Goal: Task Accomplishment & Management: Complete application form

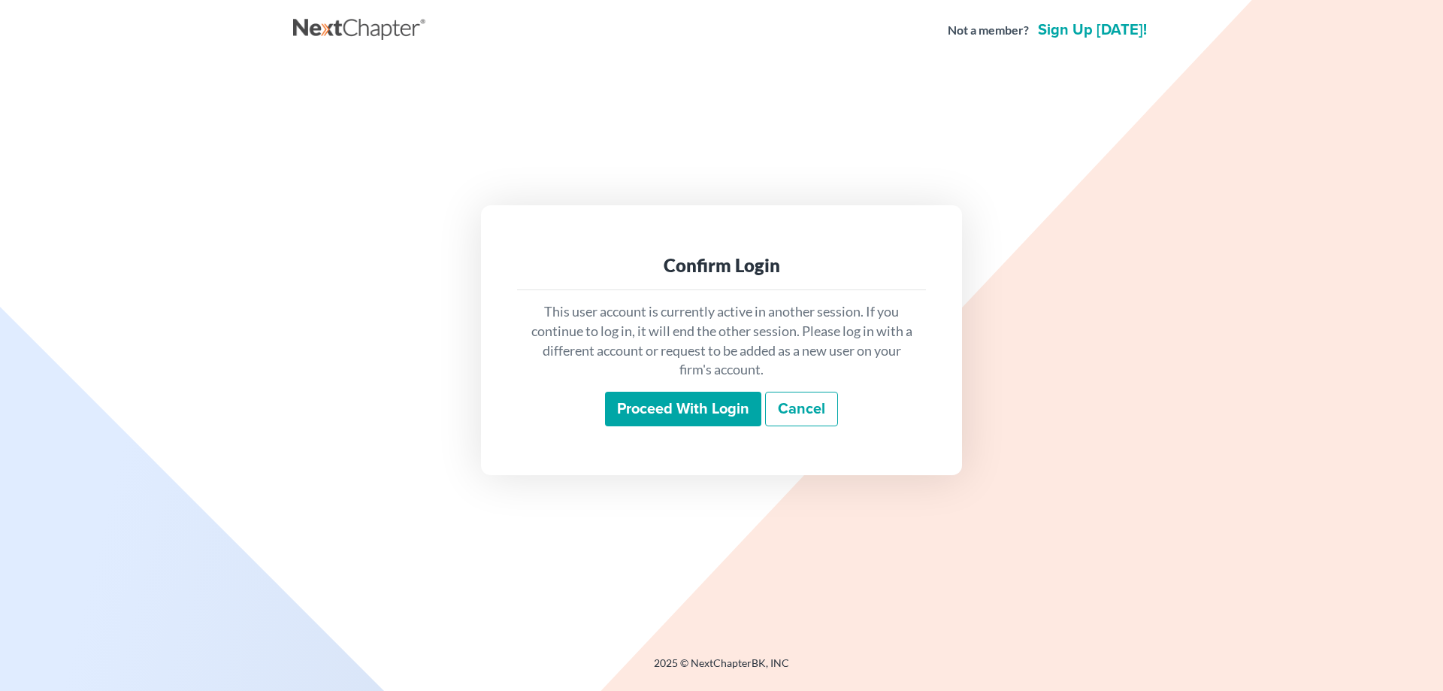
click at [642, 416] on input "Proceed with login" at bounding box center [683, 409] width 156 height 35
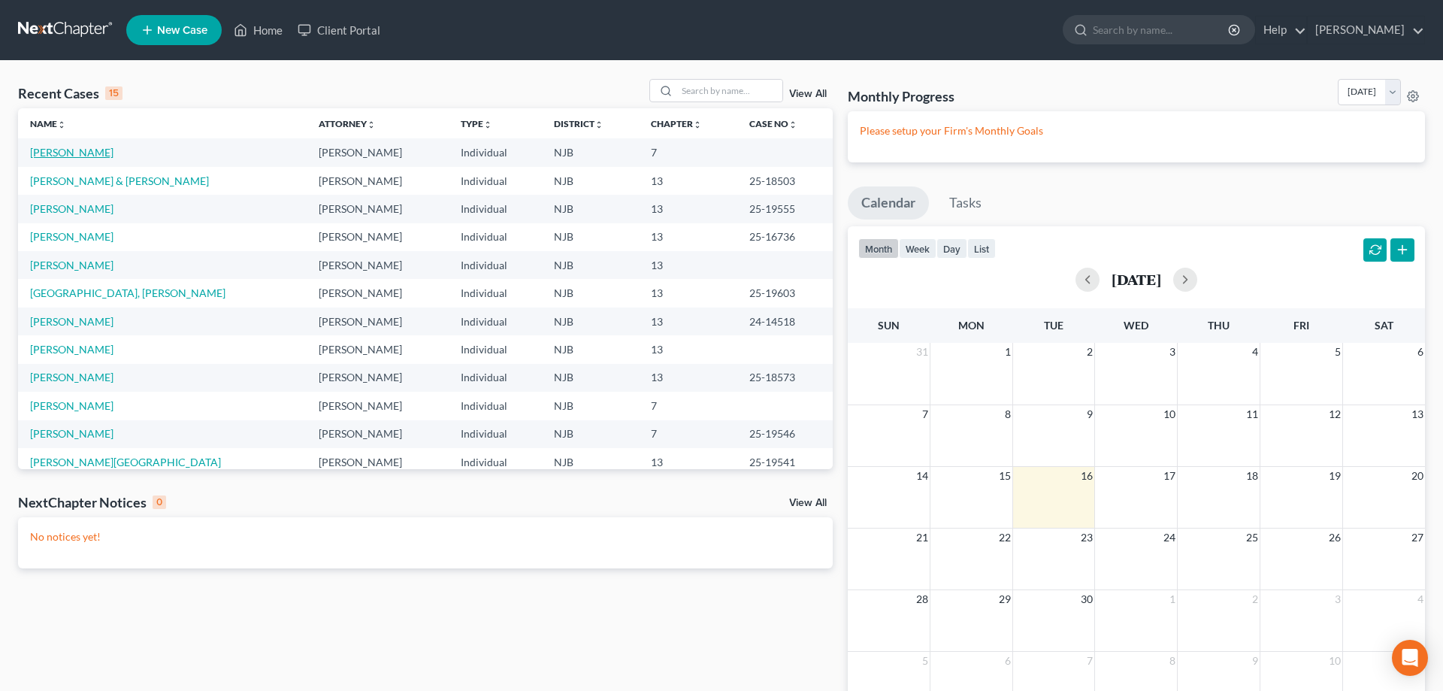
click at [42, 157] on link "[PERSON_NAME]" at bounding box center [71, 152] width 83 height 13
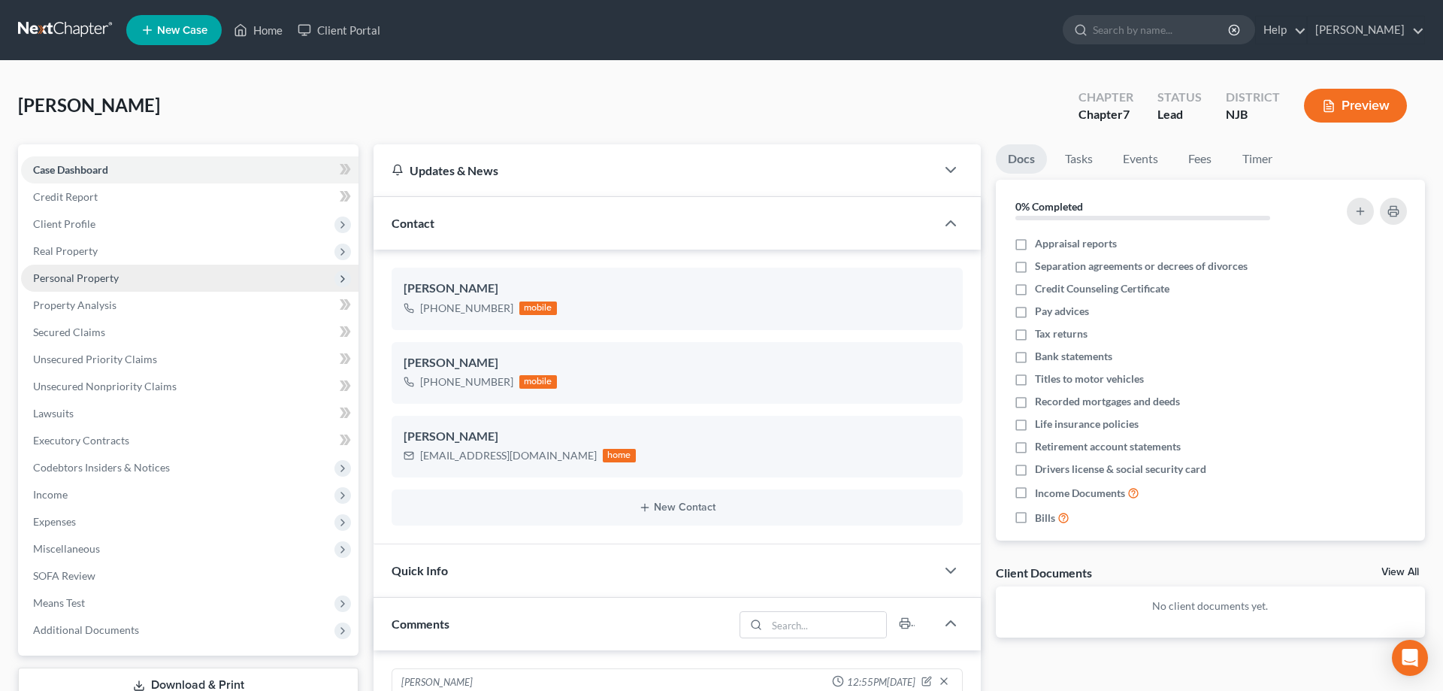
click at [88, 274] on span "Personal Property" at bounding box center [76, 277] width 86 height 13
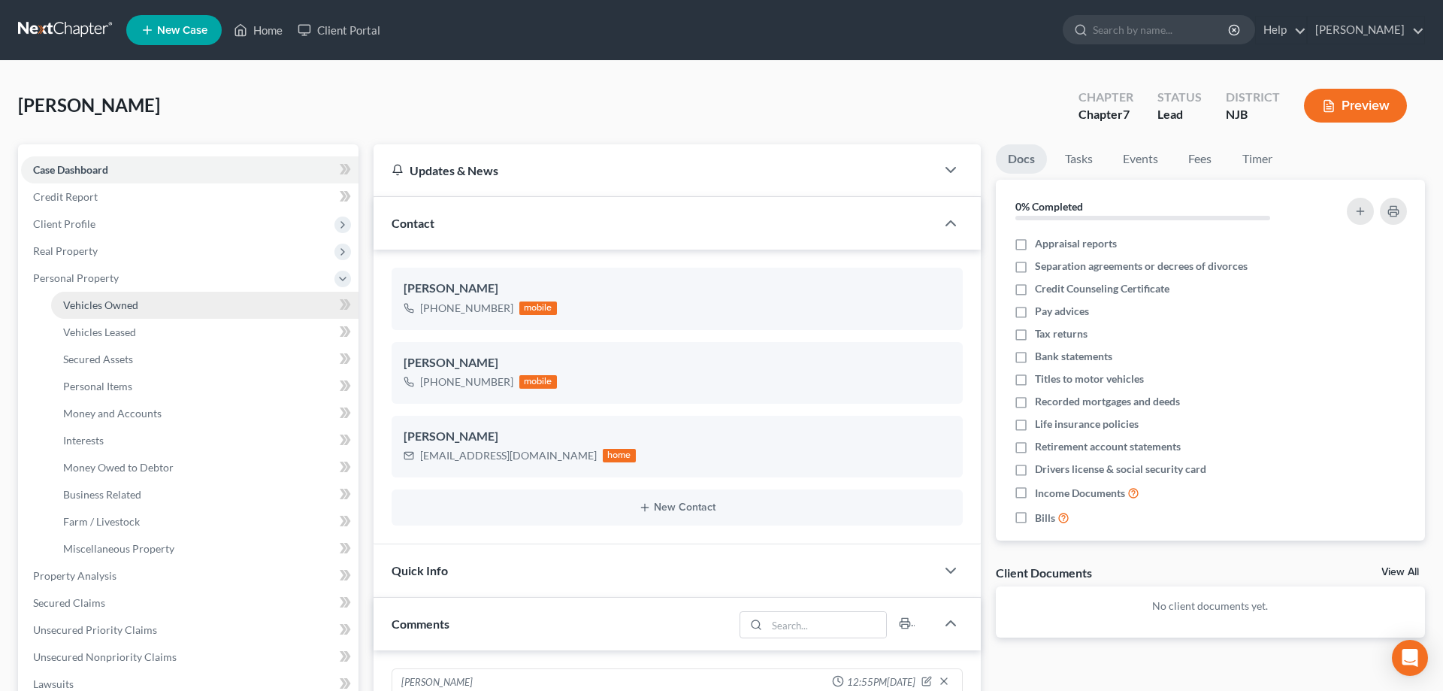
click at [113, 301] on span "Vehicles Owned" at bounding box center [100, 304] width 75 height 13
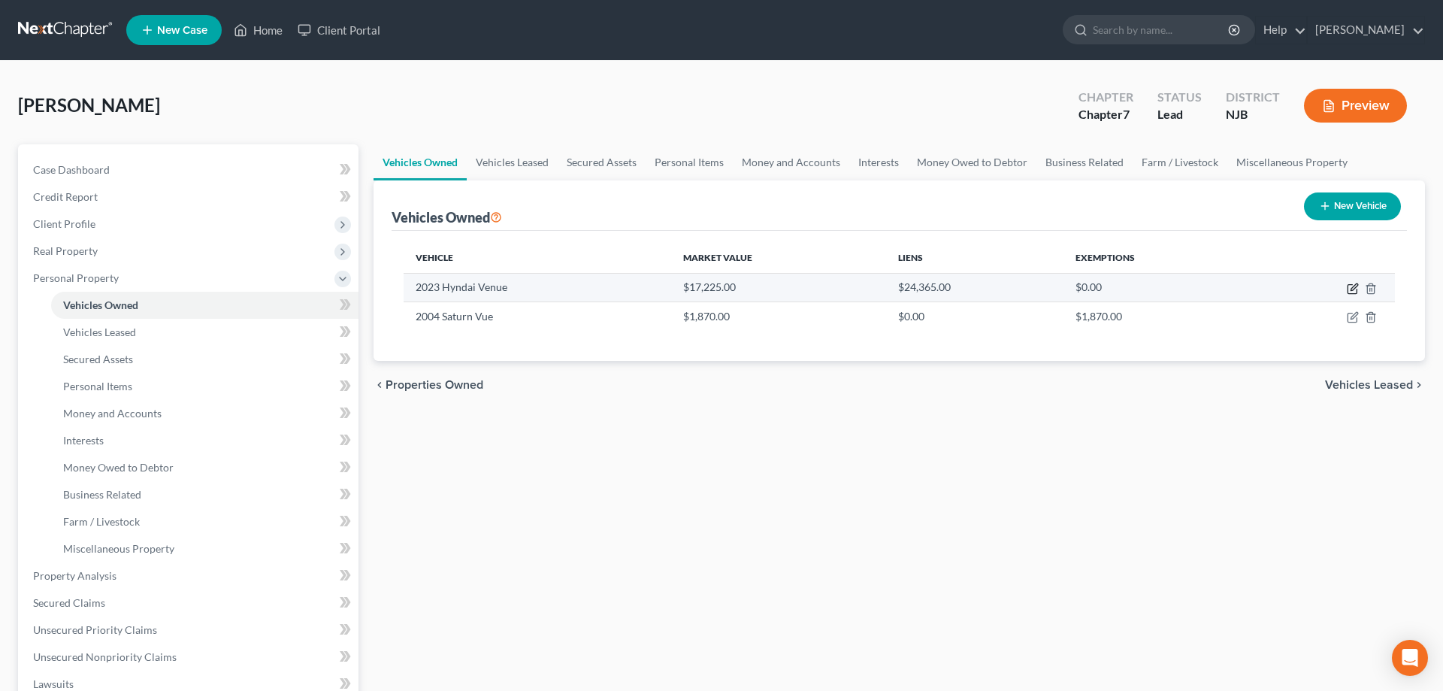
click at [1355, 286] on icon "button" at bounding box center [1353, 289] width 12 height 12
select select "0"
select select "3"
select select "2"
select select "0"
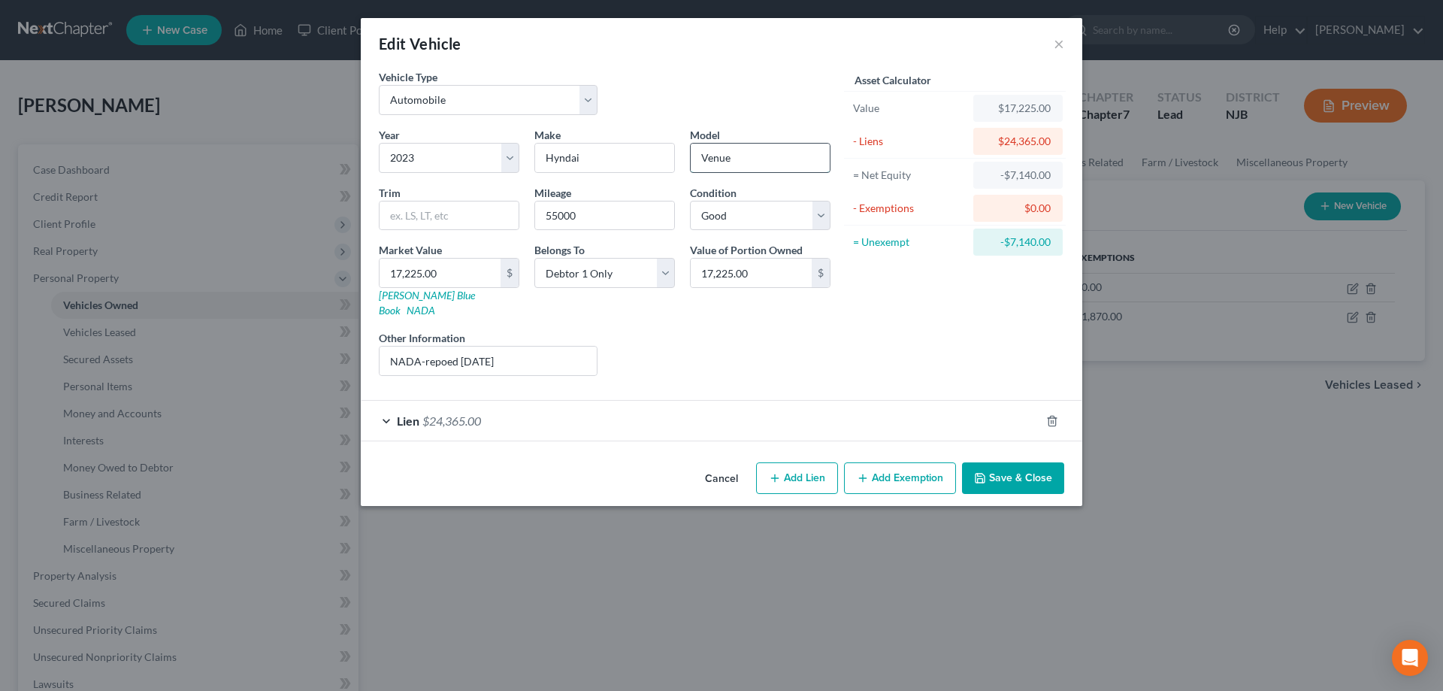
click at [758, 157] on input "Venue" at bounding box center [760, 158] width 139 height 29
type input "Venue (repoed 8/15/25)"
click at [1012, 467] on button "Save & Close" at bounding box center [1013, 478] width 102 height 32
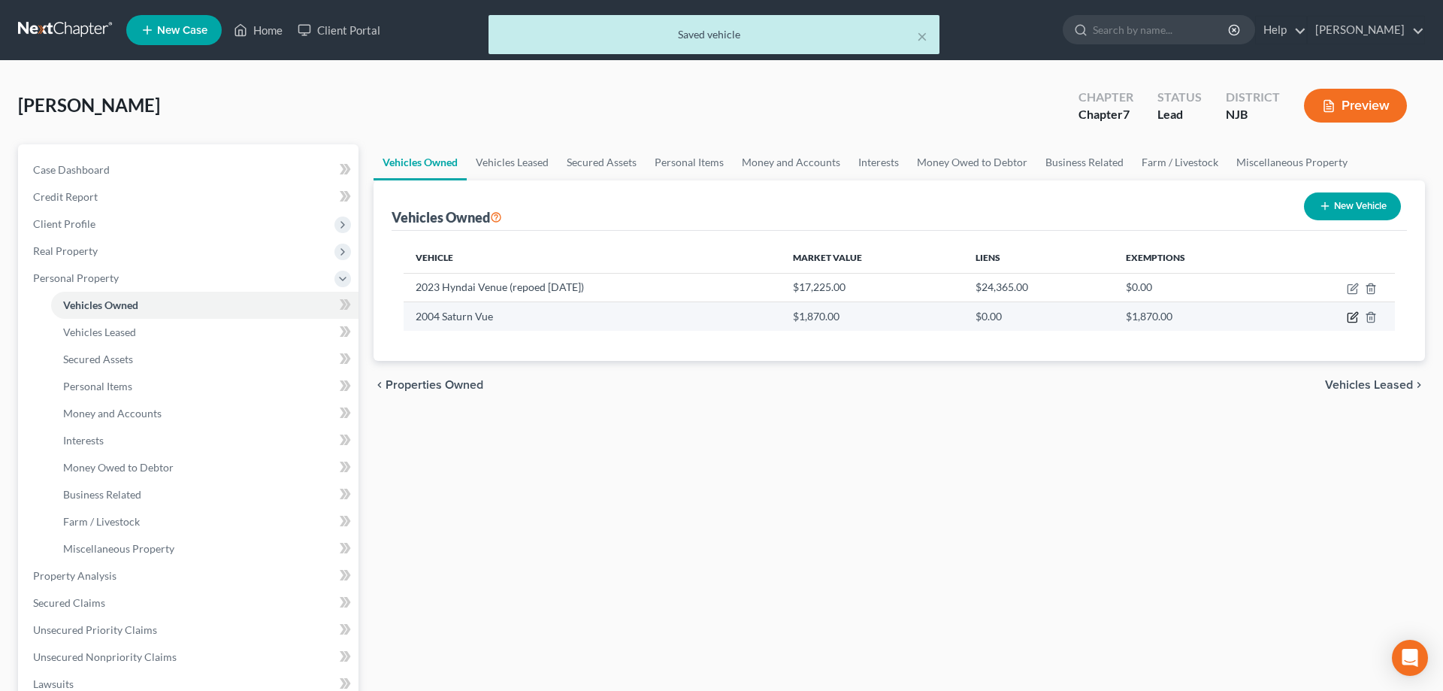
click at [1353, 319] on icon "button" at bounding box center [1354, 316] width 7 height 7
select select "0"
select select "22"
select select "3"
select select "0"
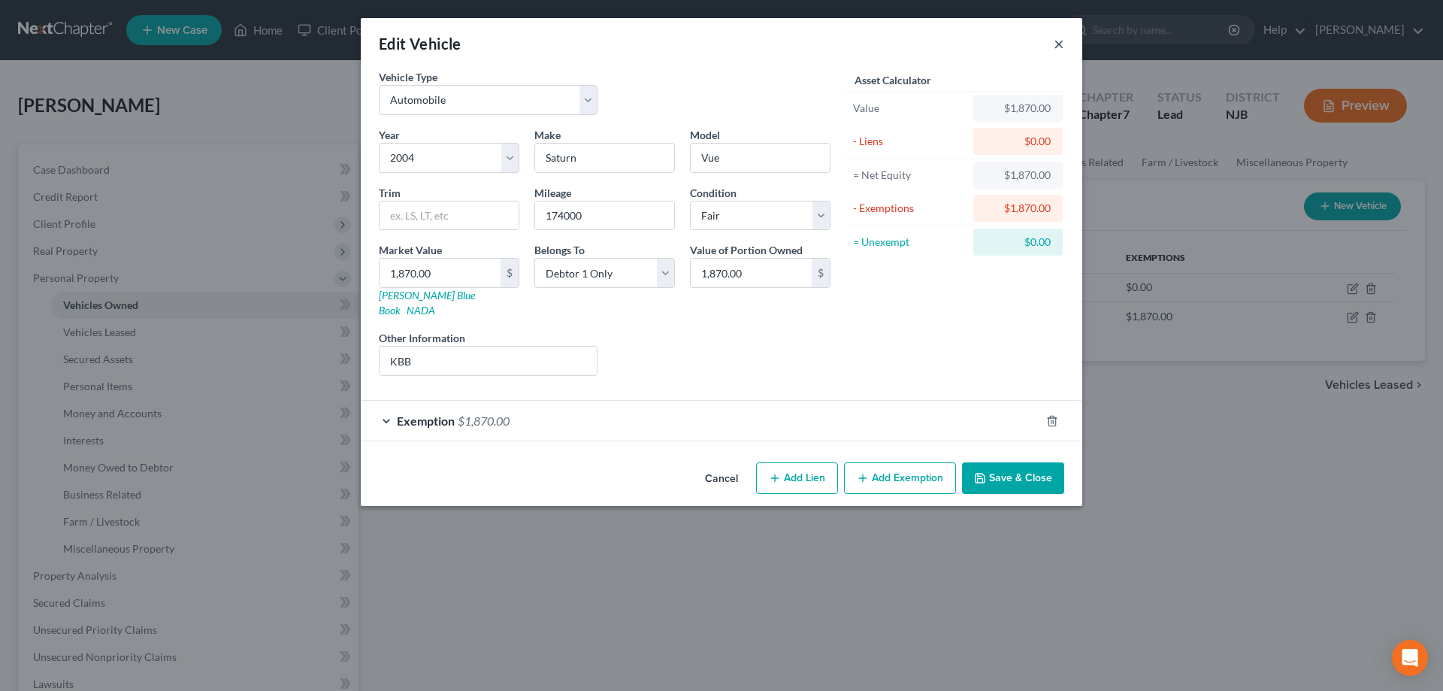
click at [1056, 47] on button "×" at bounding box center [1059, 44] width 11 height 18
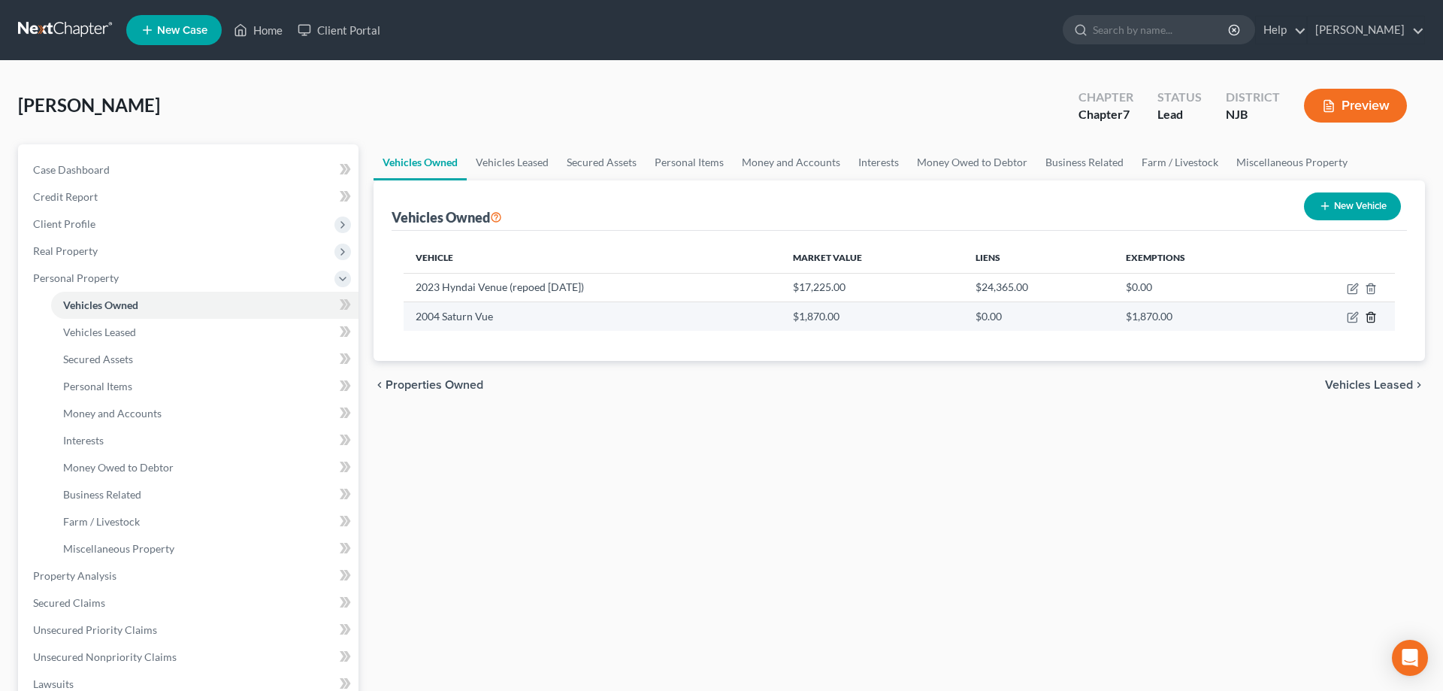
click at [1370, 316] on icon "button" at bounding box center [1371, 317] width 12 height 12
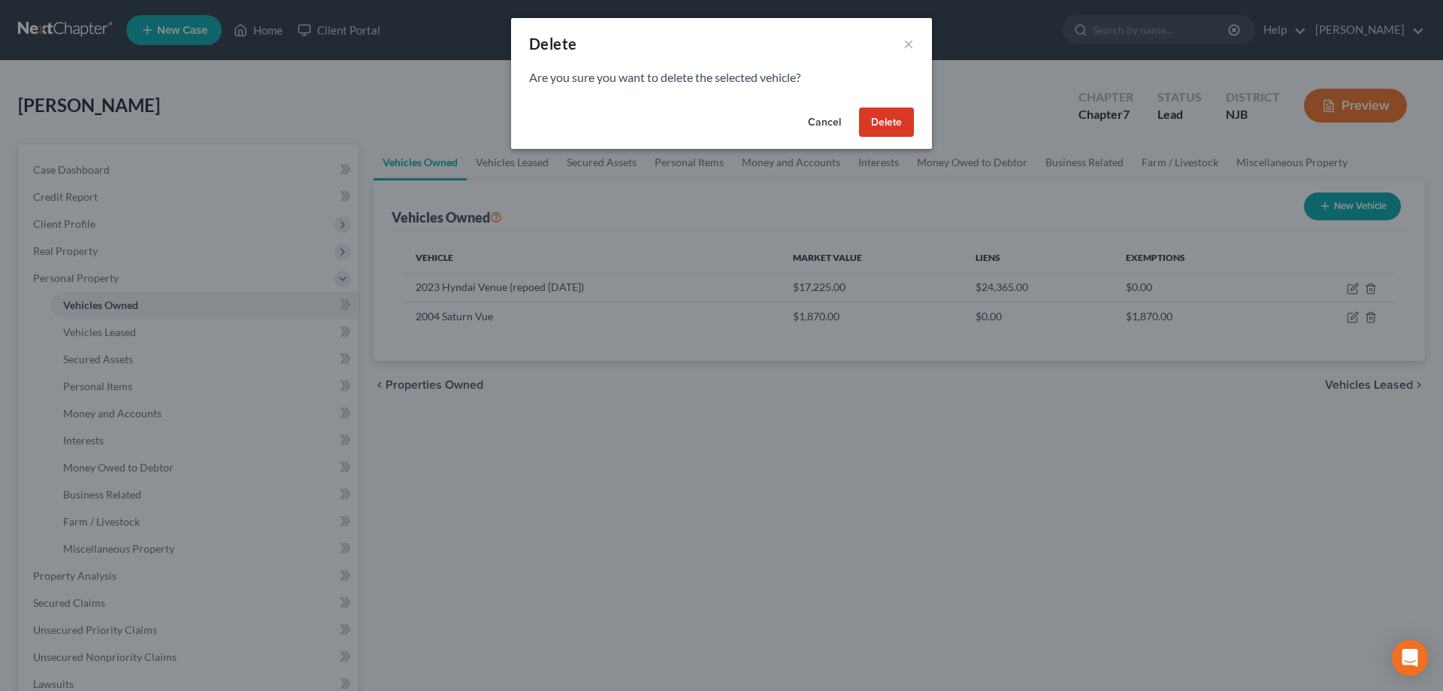
click at [898, 123] on button "Delete" at bounding box center [886, 122] width 55 height 30
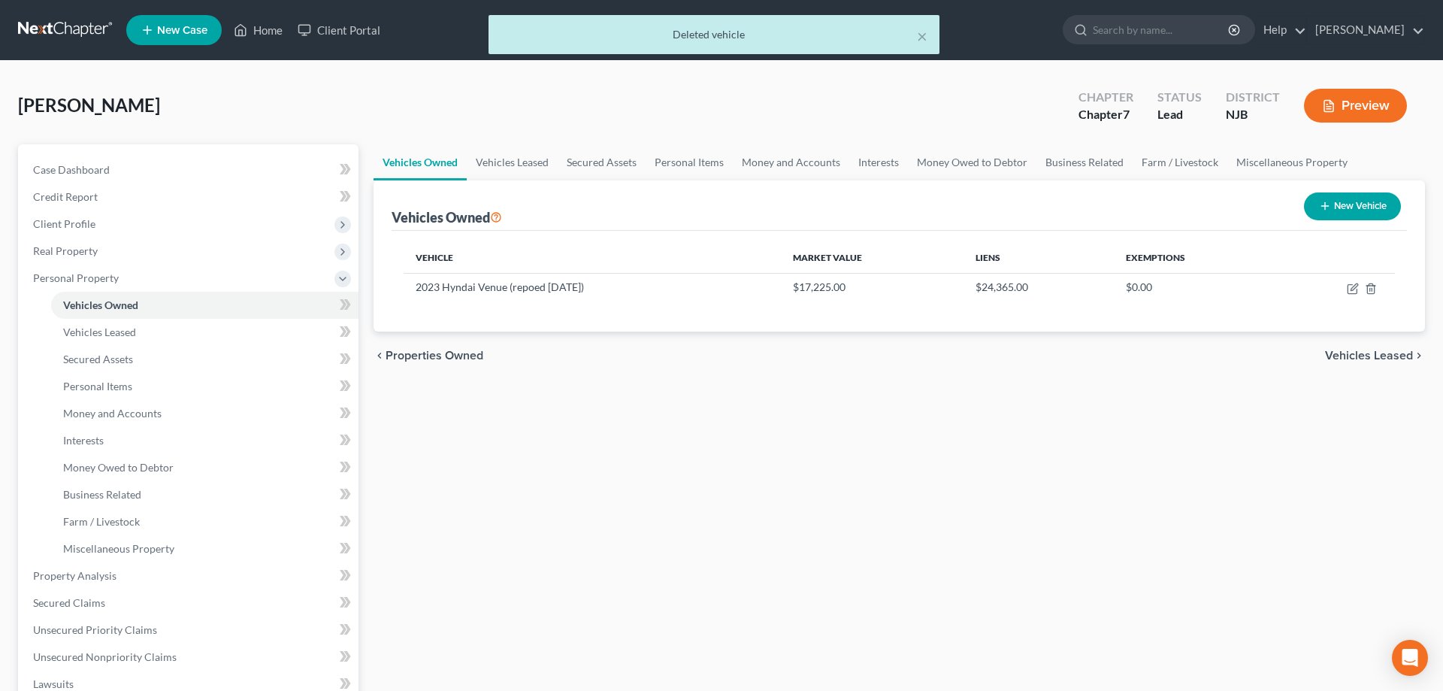
click at [1369, 208] on button "New Vehicle" at bounding box center [1352, 206] width 97 height 28
select select "0"
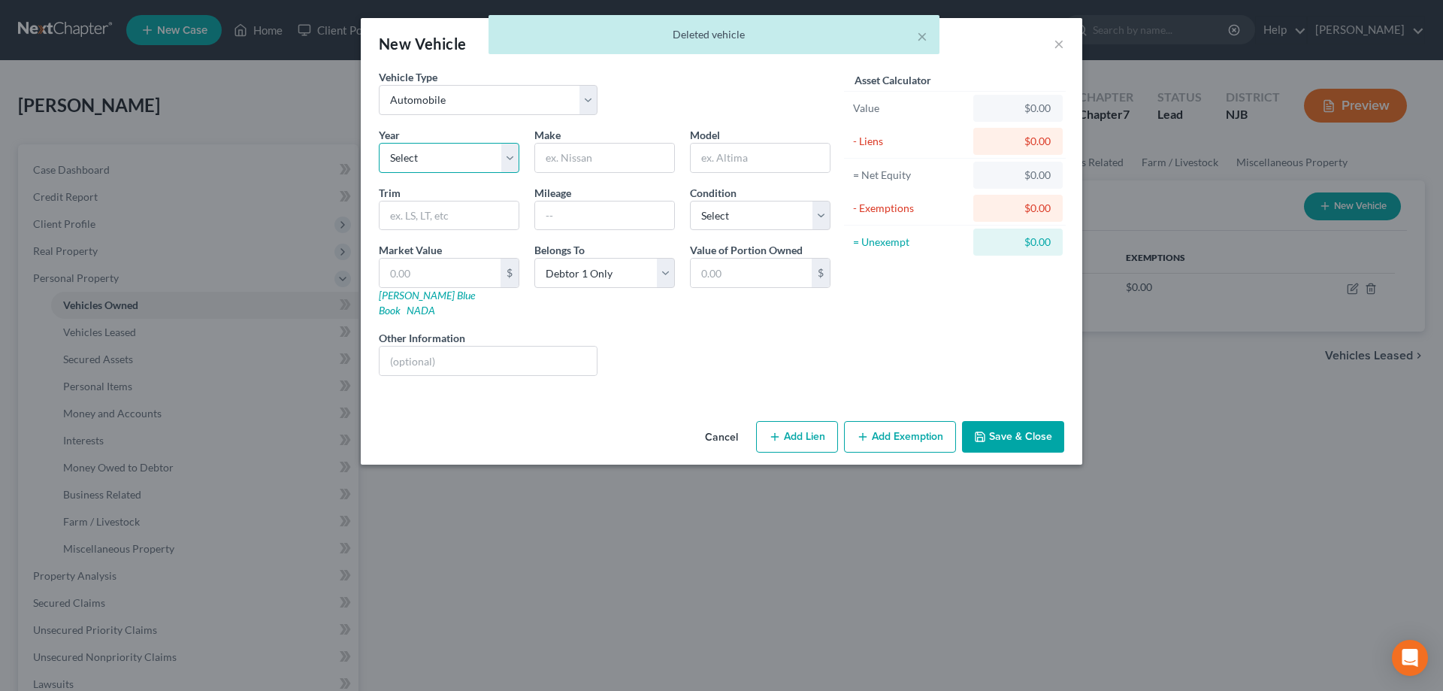
click at [379, 143] on select "Select 2026 2025 2024 2023 2022 2021 2020 2019 2018 2017 2016 2015 2014 2013 20…" at bounding box center [449, 158] width 141 height 30
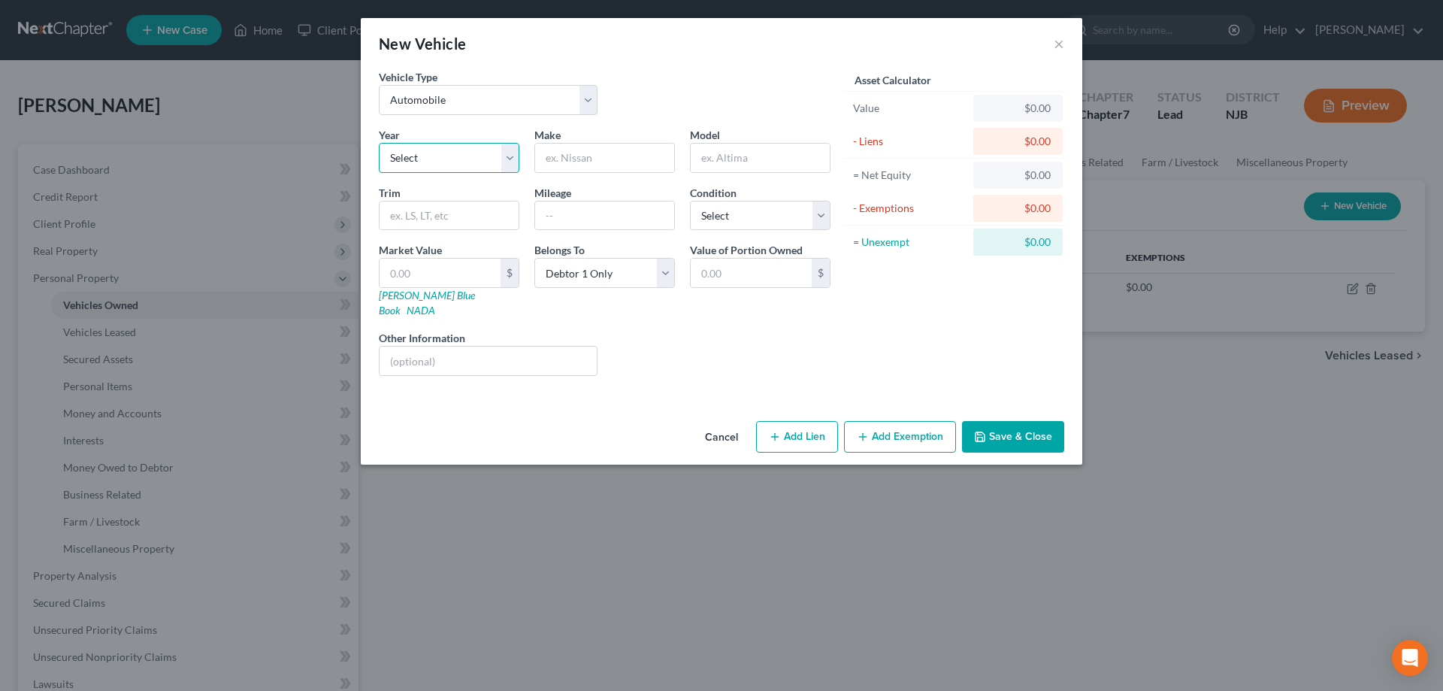
select select "16"
click option "2010" at bounding box center [0, 0] width 0 height 0
click at [583, 164] on input "text" at bounding box center [604, 158] width 139 height 29
type input "Toyota"
click at [743, 167] on input "text" at bounding box center [760, 158] width 139 height 29
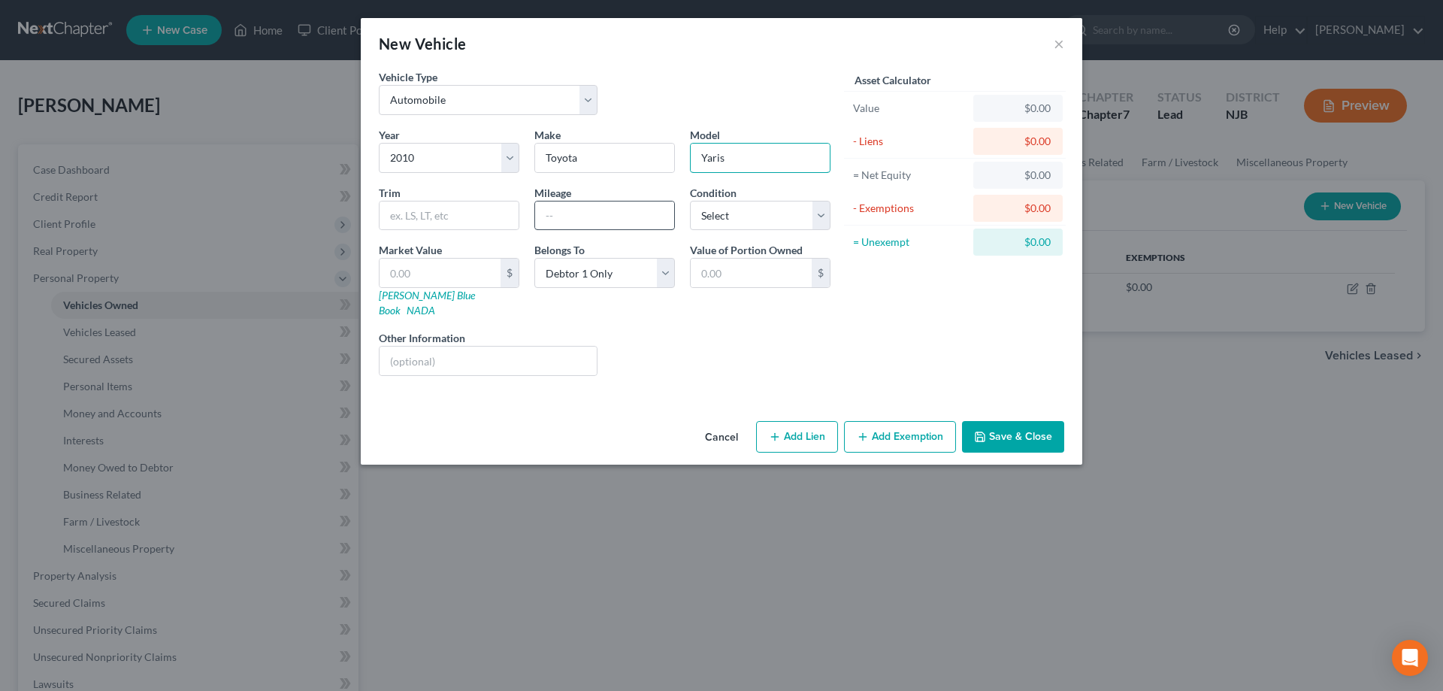
type input "Yaris"
click at [614, 225] on input "text" at bounding box center [604, 215] width 139 height 29
type input "294000"
click at [690, 201] on select "Select Excellent Very Good Good Fair Poor" at bounding box center [760, 216] width 141 height 30
select select "3"
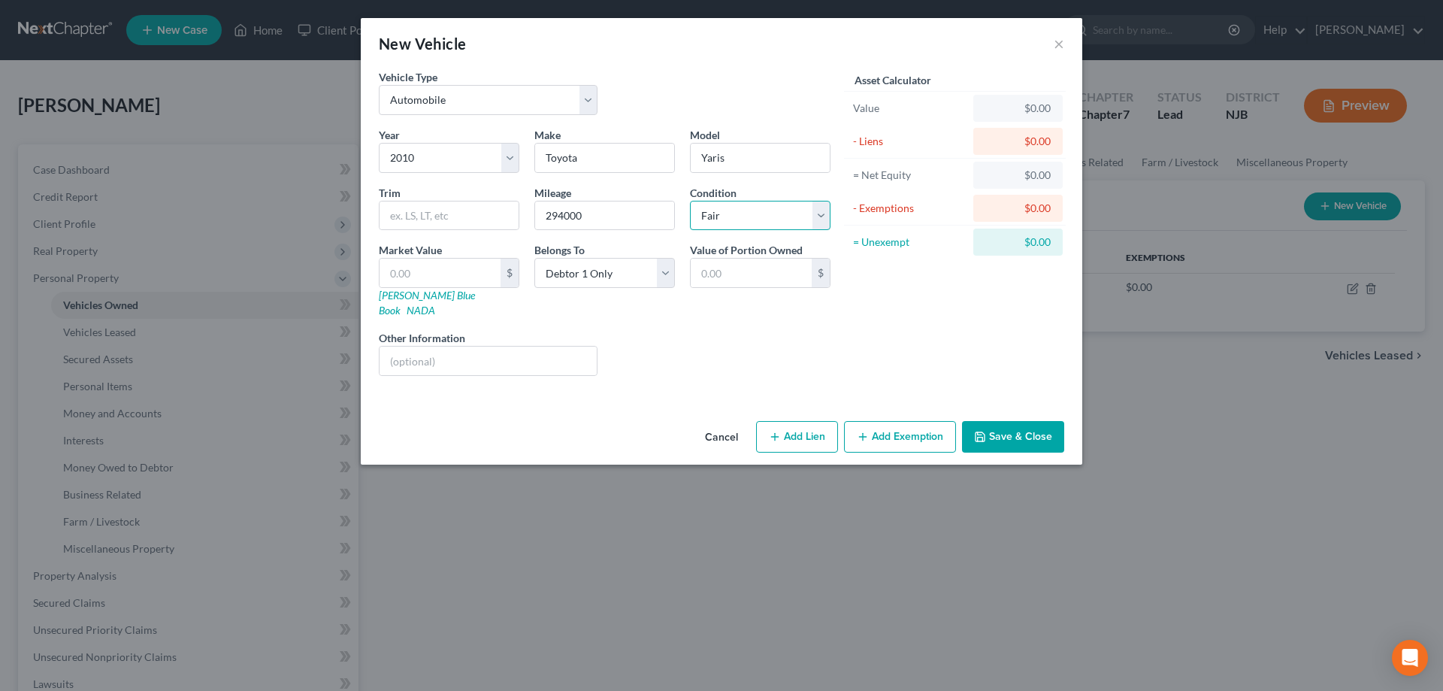
click option "Fair" at bounding box center [0, 0] width 0 height 0
click at [435, 304] on link "NADA" at bounding box center [421, 310] width 29 height 13
click at [425, 283] on input "text" at bounding box center [440, 273] width 121 height 29
type input "3"
type input "3.00"
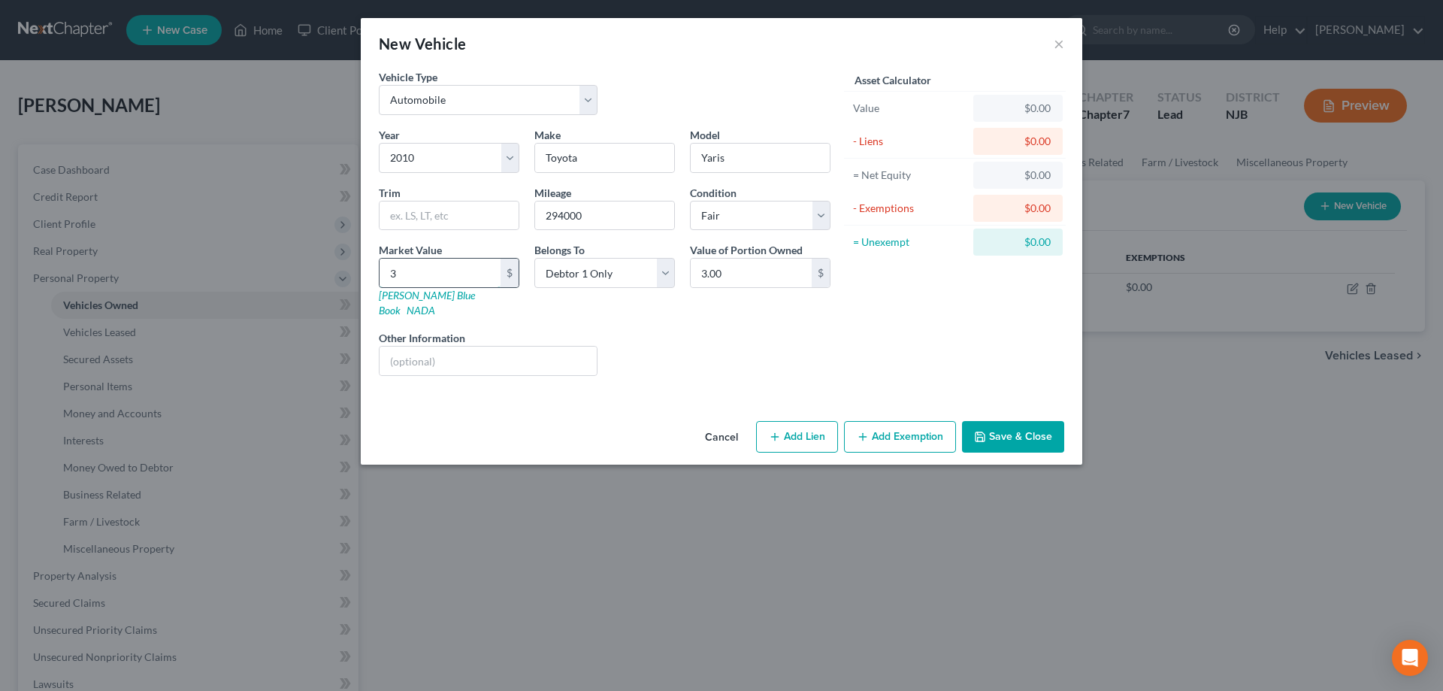
type input "39"
type input "39.00"
type input "390"
type input "390.00"
type input "3900"
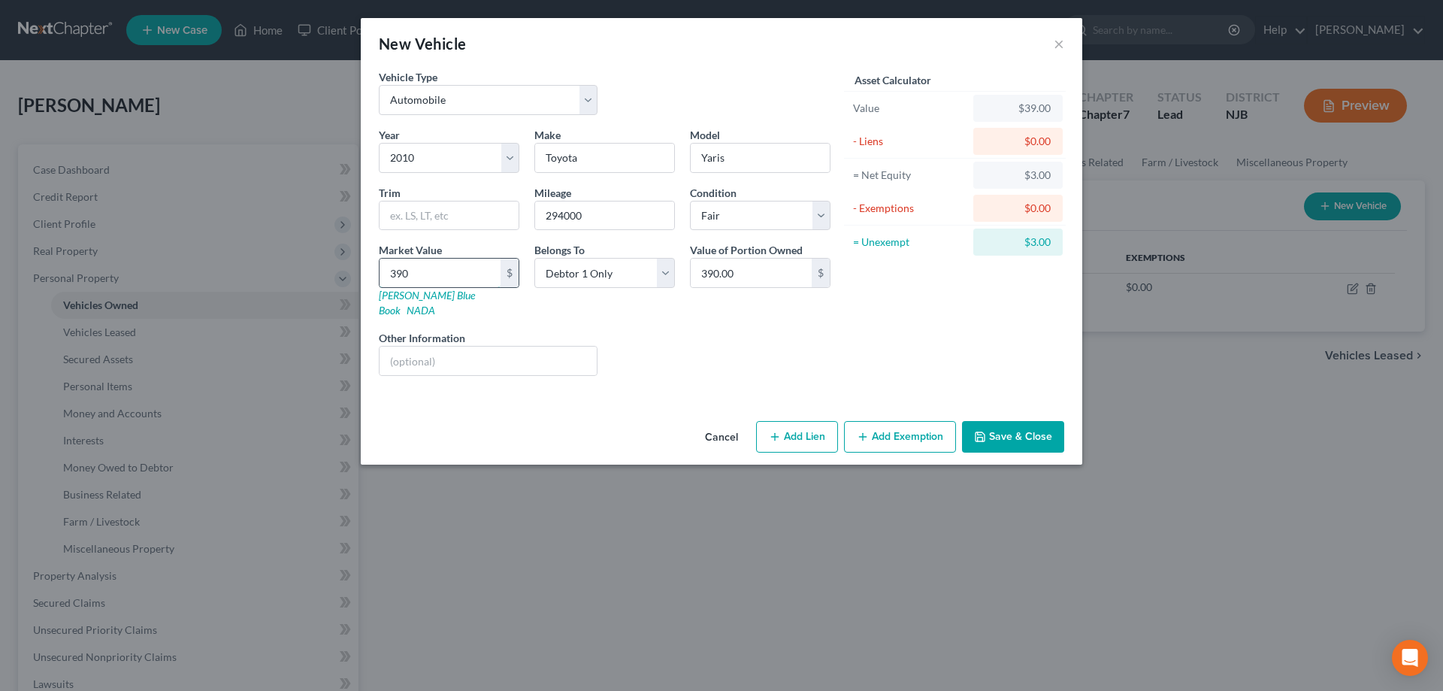
type input "3,900.00"
type input "3,900"
click at [437, 348] on input "text" at bounding box center [488, 360] width 217 height 29
type input "NADA"
click at [903, 422] on button "Add Exemption" at bounding box center [900, 437] width 112 height 32
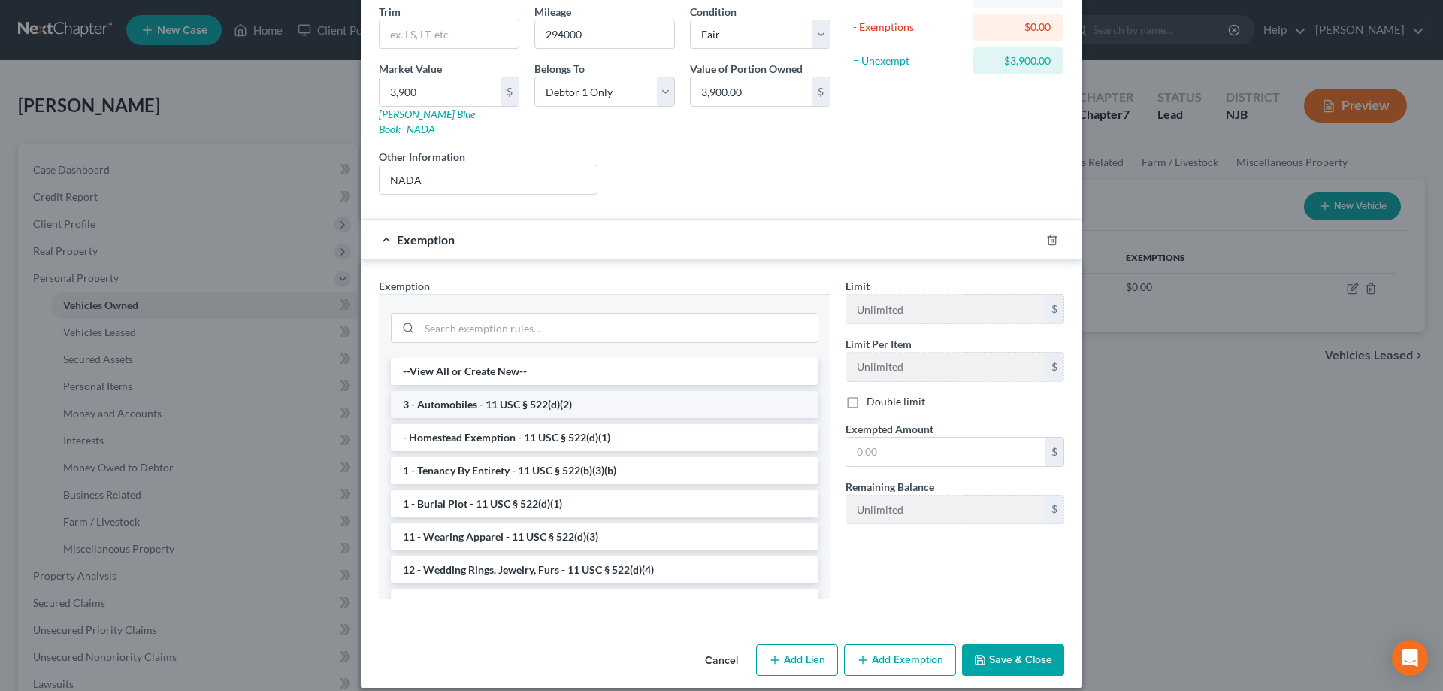
click at [481, 391] on li "3 - Automobiles - 11 USC § 522(d)(2)" at bounding box center [605, 404] width 428 height 27
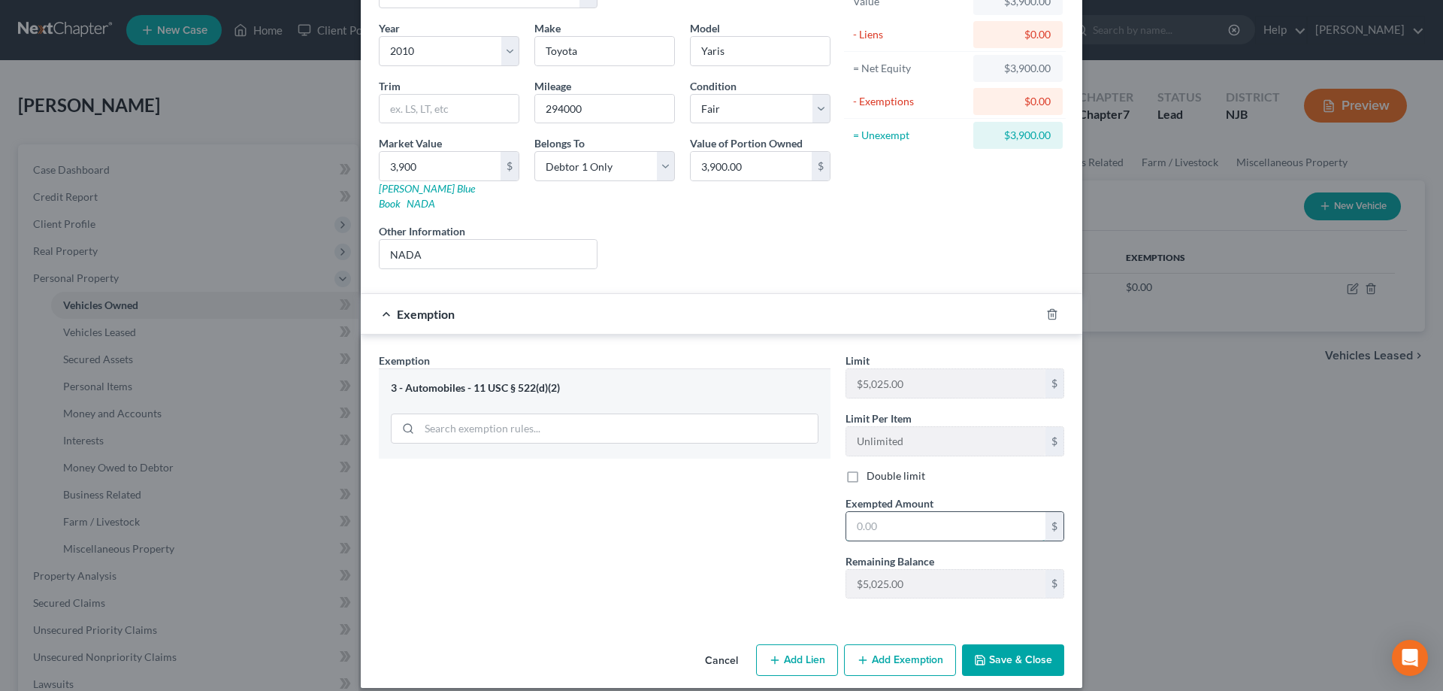
click at [876, 519] on input "text" at bounding box center [945, 526] width 199 height 29
type input "3,900"
click at [1024, 649] on button "Save & Close" at bounding box center [1013, 660] width 102 height 32
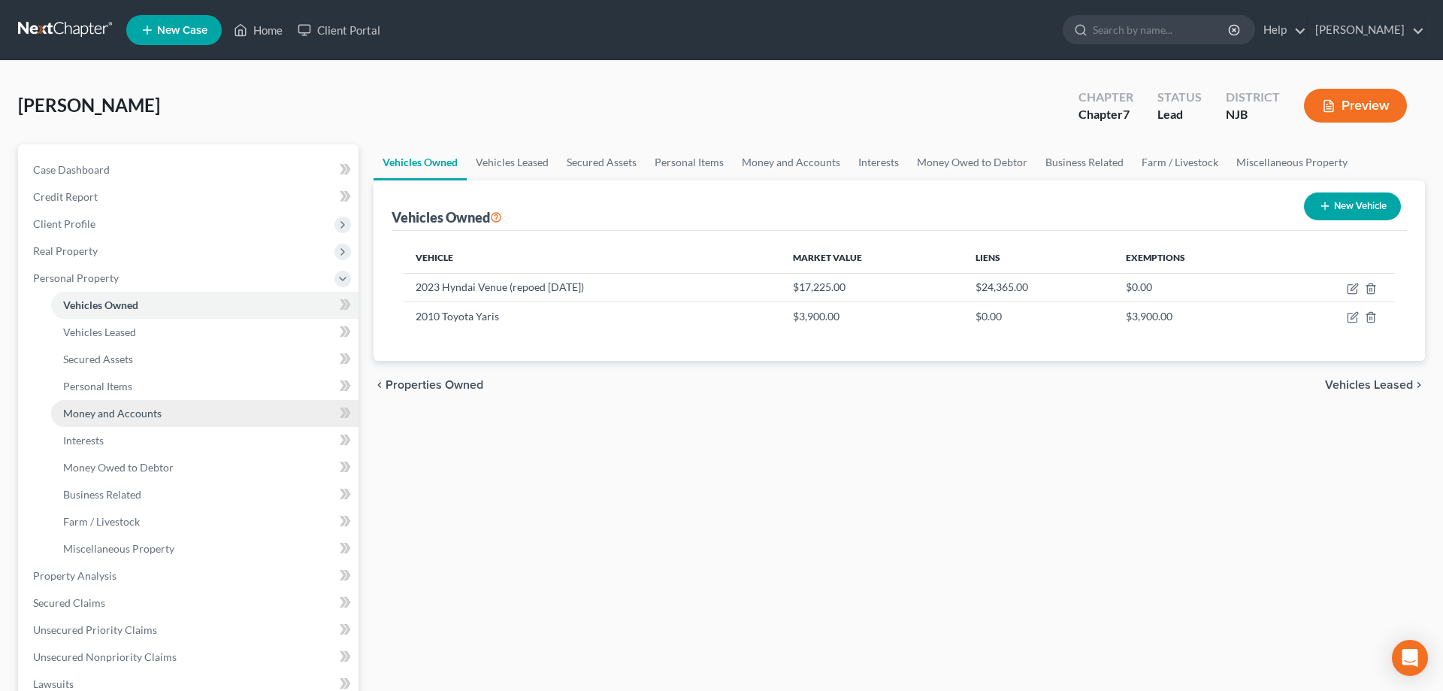
click at [123, 413] on span "Money and Accounts" at bounding box center [112, 413] width 98 height 13
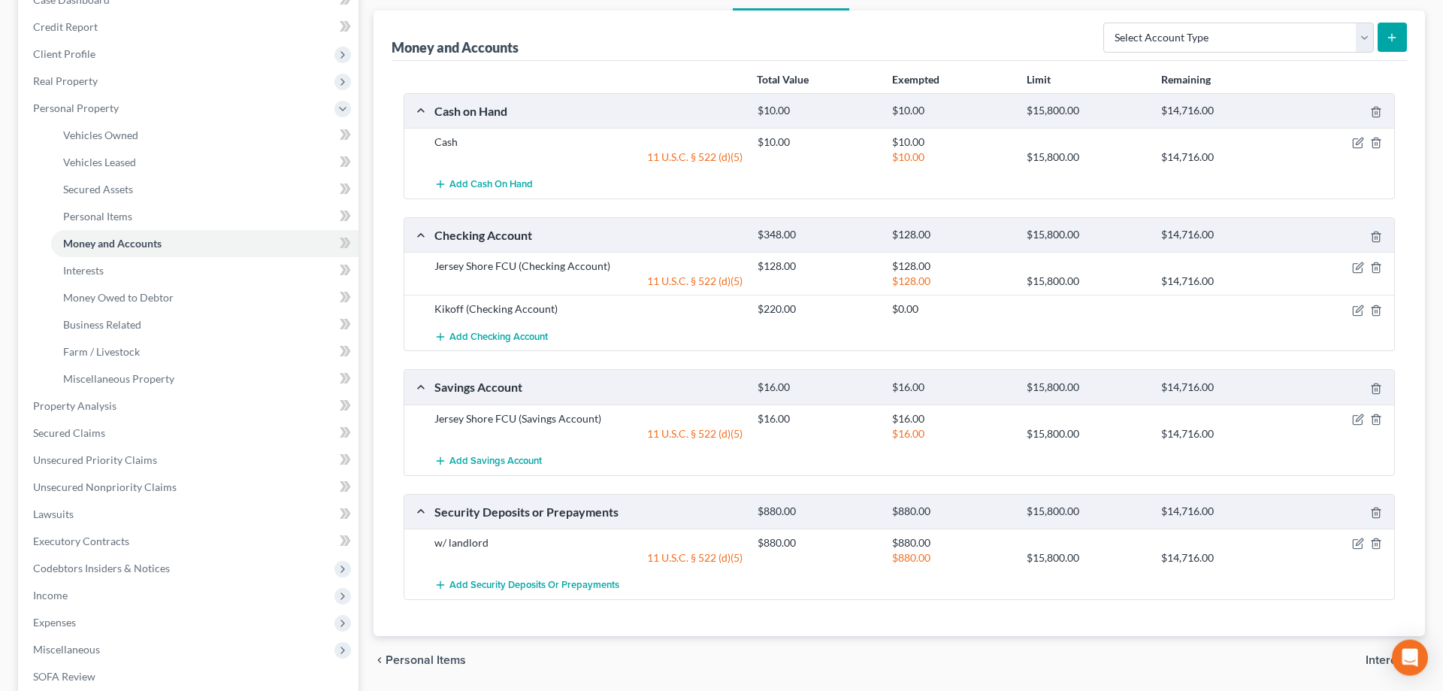
scroll to position [230, 0]
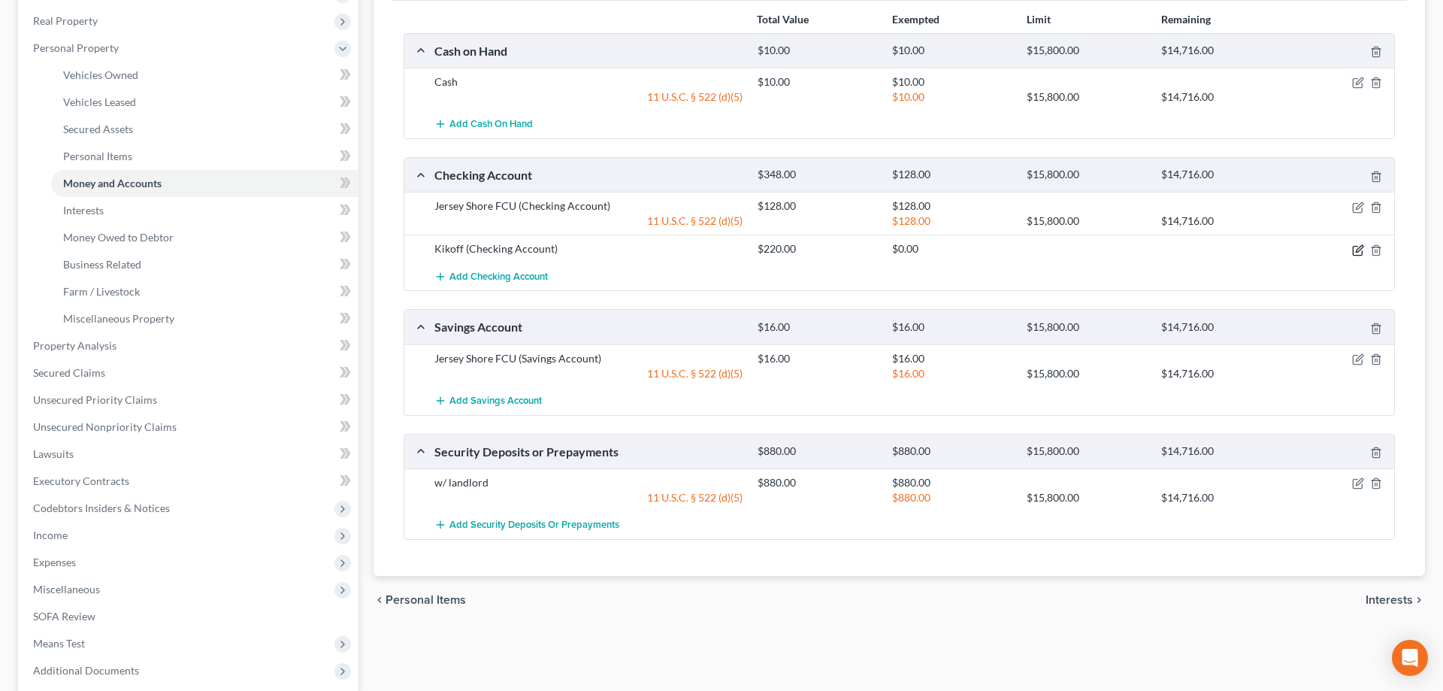
click at [1358, 252] on icon "button" at bounding box center [1358, 250] width 12 height 12
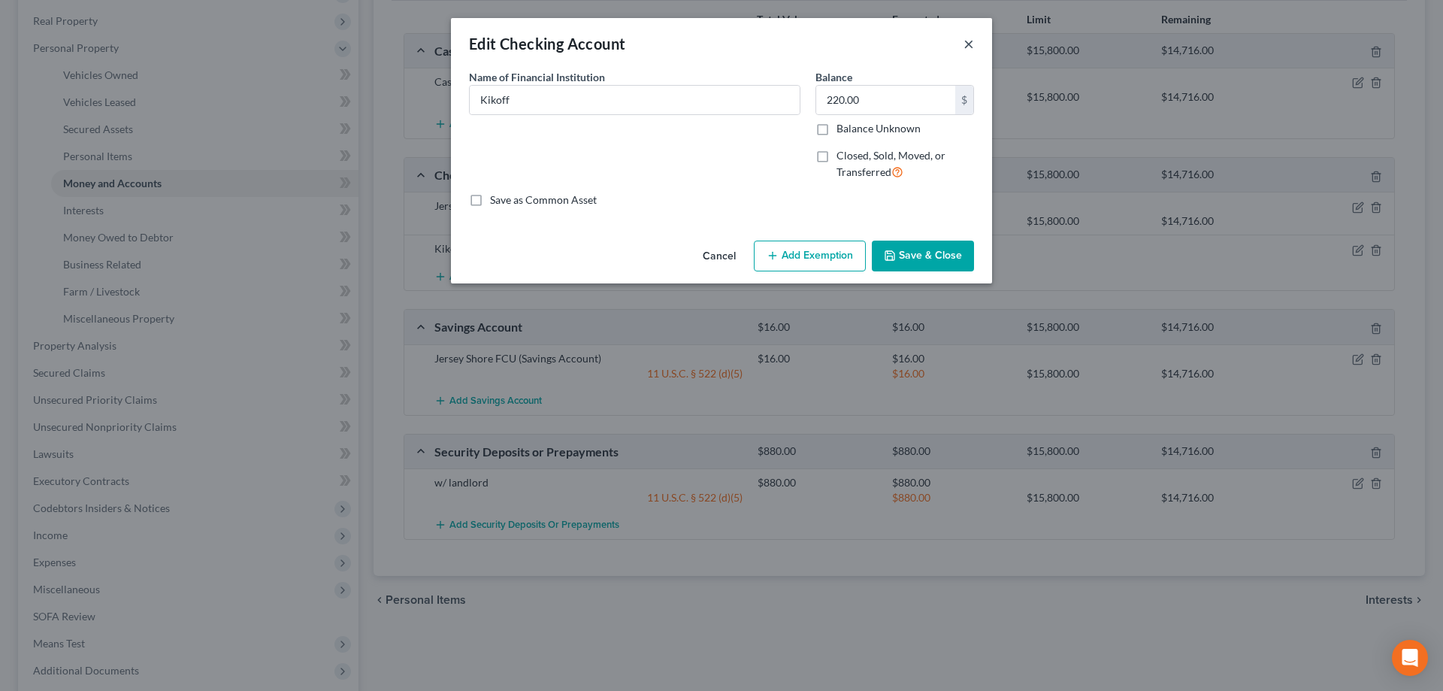
click at [968, 44] on button "×" at bounding box center [969, 44] width 11 height 18
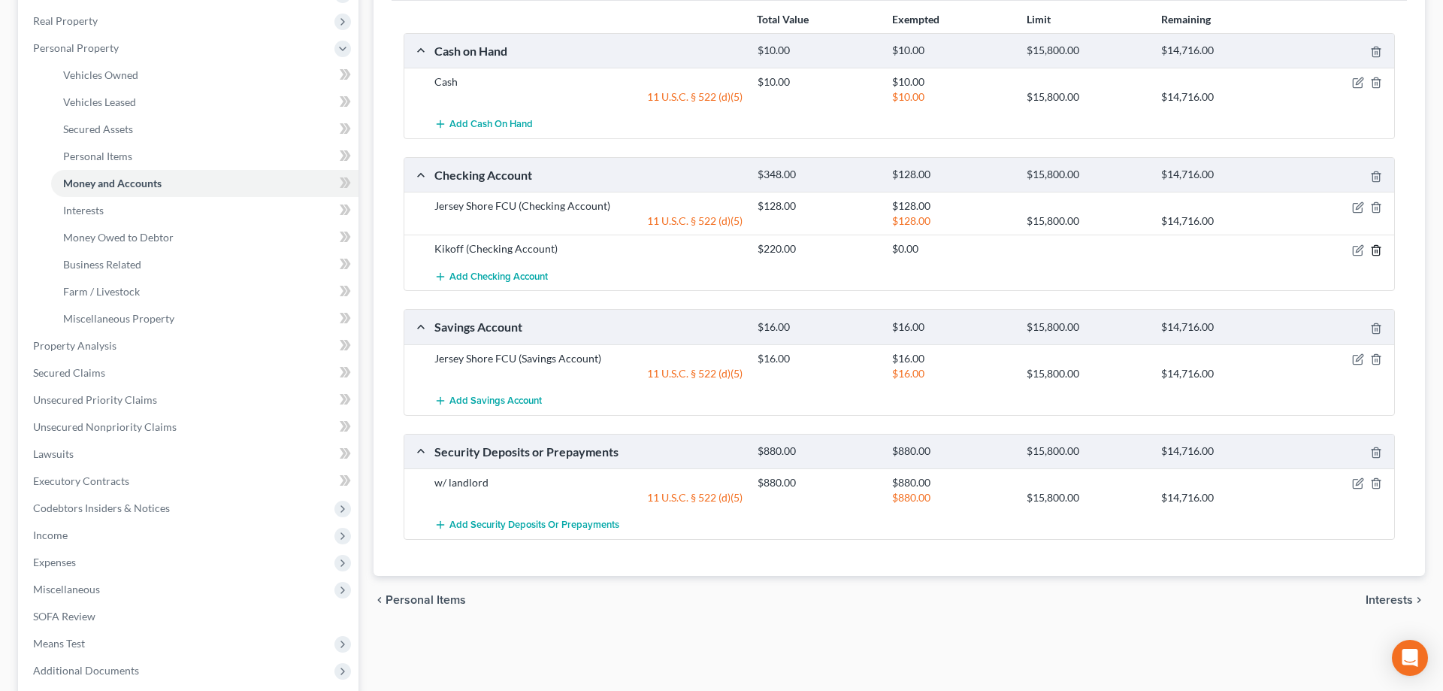
click at [1375, 249] on icon "button" at bounding box center [1376, 250] width 12 height 12
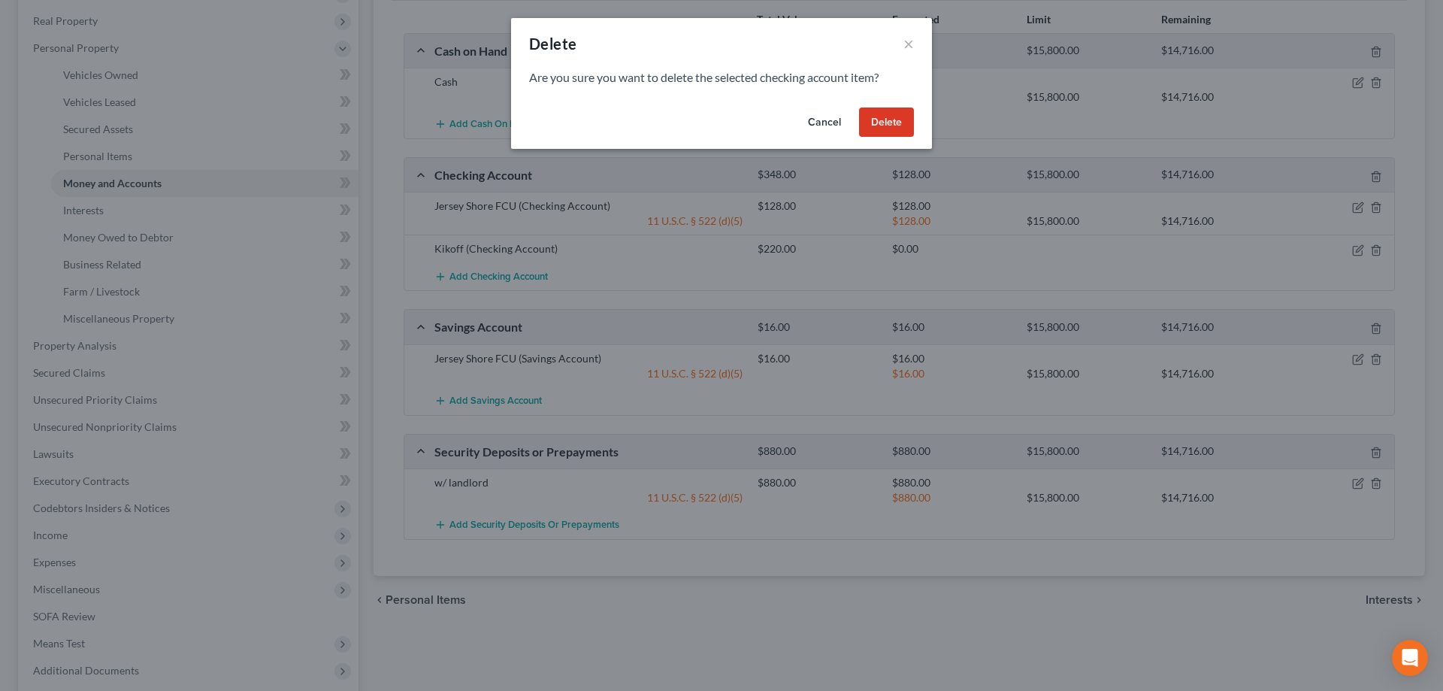
click at [900, 125] on button "Delete" at bounding box center [886, 122] width 55 height 30
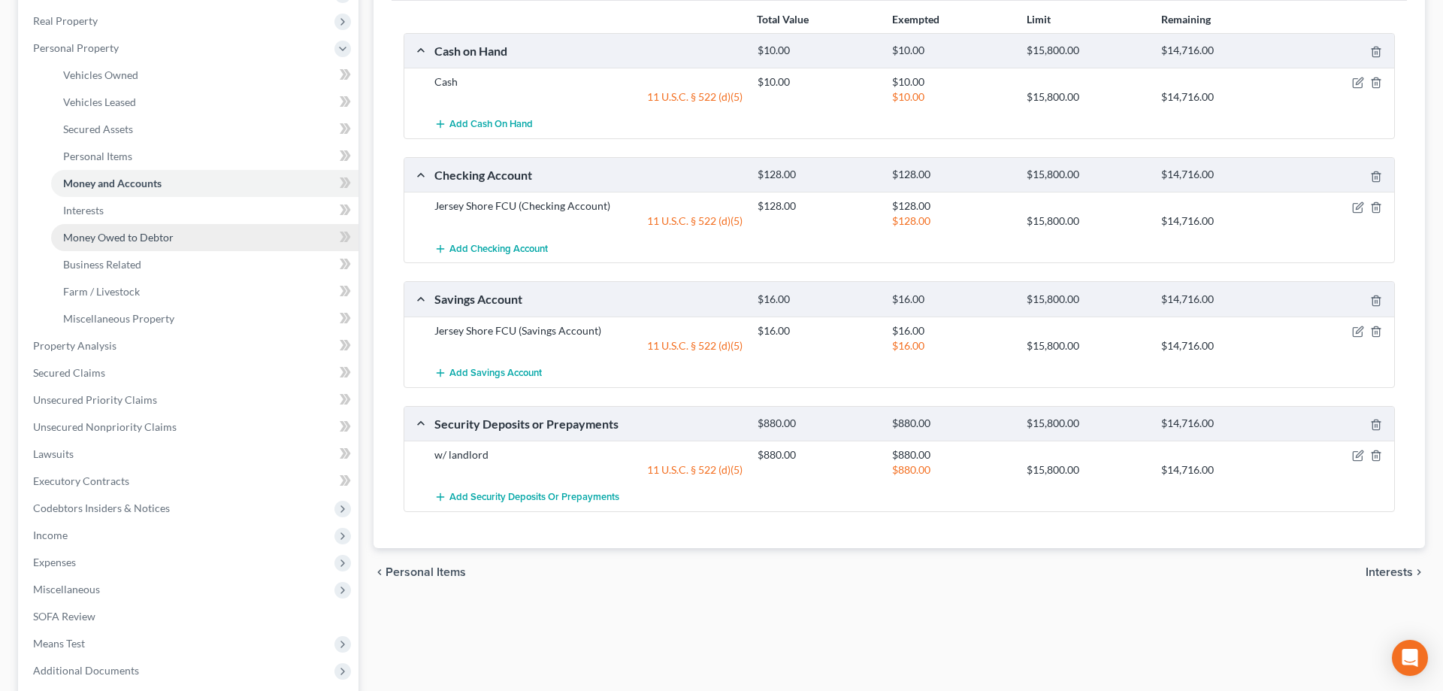
click at [127, 234] on span "Money Owed to Debtor" at bounding box center [118, 237] width 110 height 13
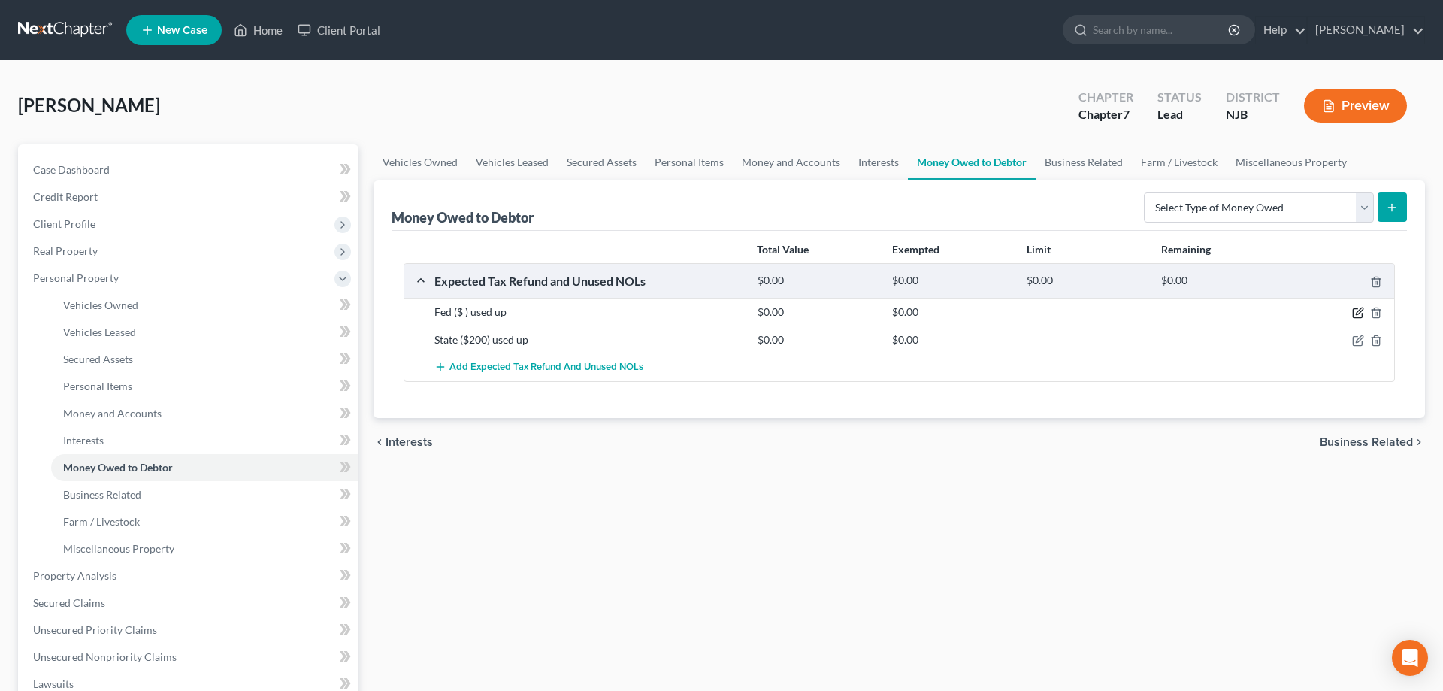
click at [1358, 313] on icon "button" at bounding box center [1358, 313] width 12 height 12
select select "0"
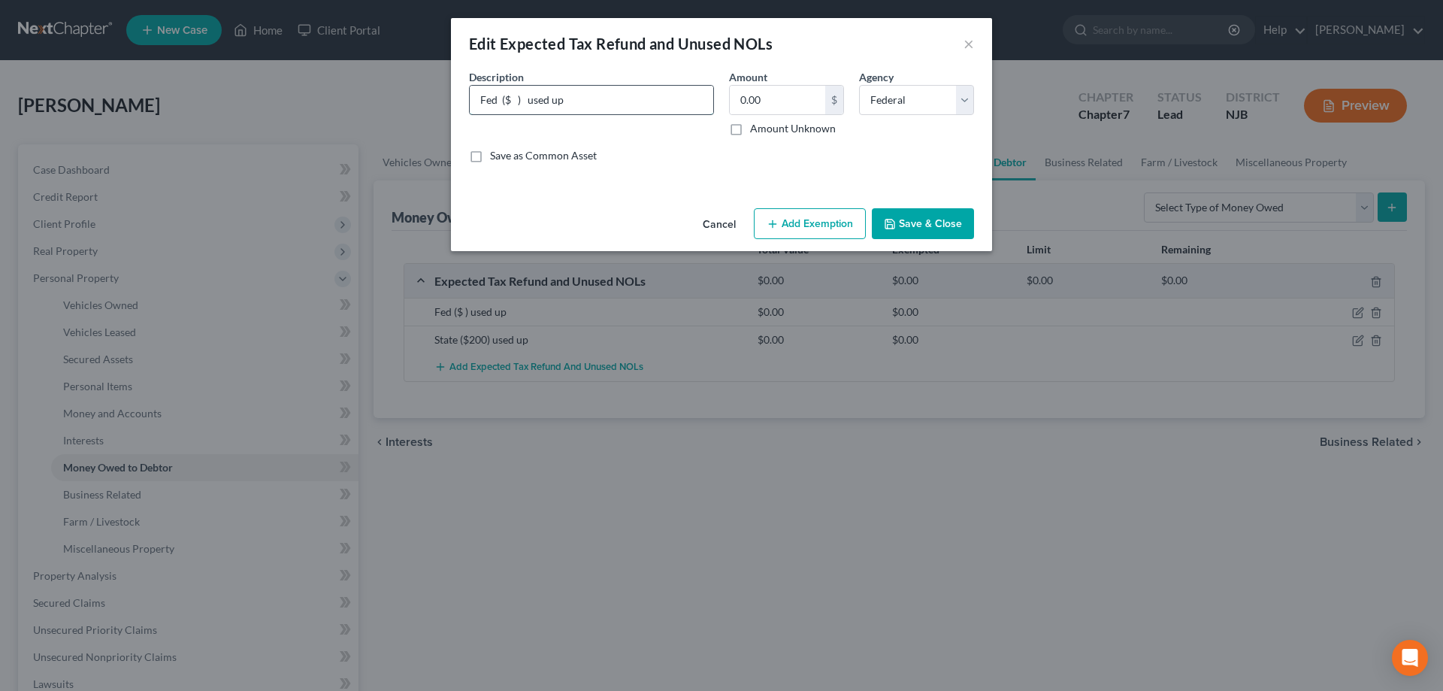
click at [513, 98] on input "Fed ($ ) used up" at bounding box center [592, 100] width 244 height 29
click at [511, 99] on input "Fed ($ ) used up" at bounding box center [592, 100] width 244 height 29
type input "Fed ($415 ) used up"
click at [901, 231] on button "Save & Close" at bounding box center [923, 224] width 102 height 32
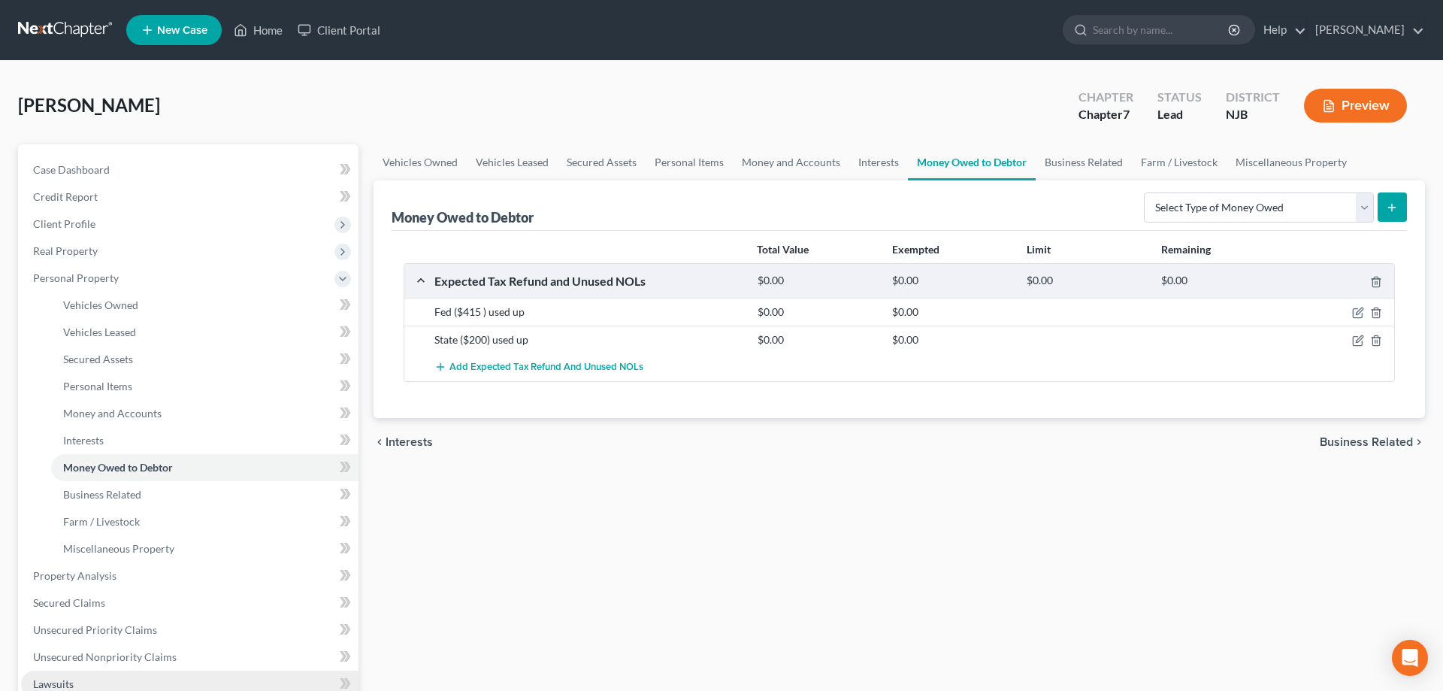
scroll to position [307, 0]
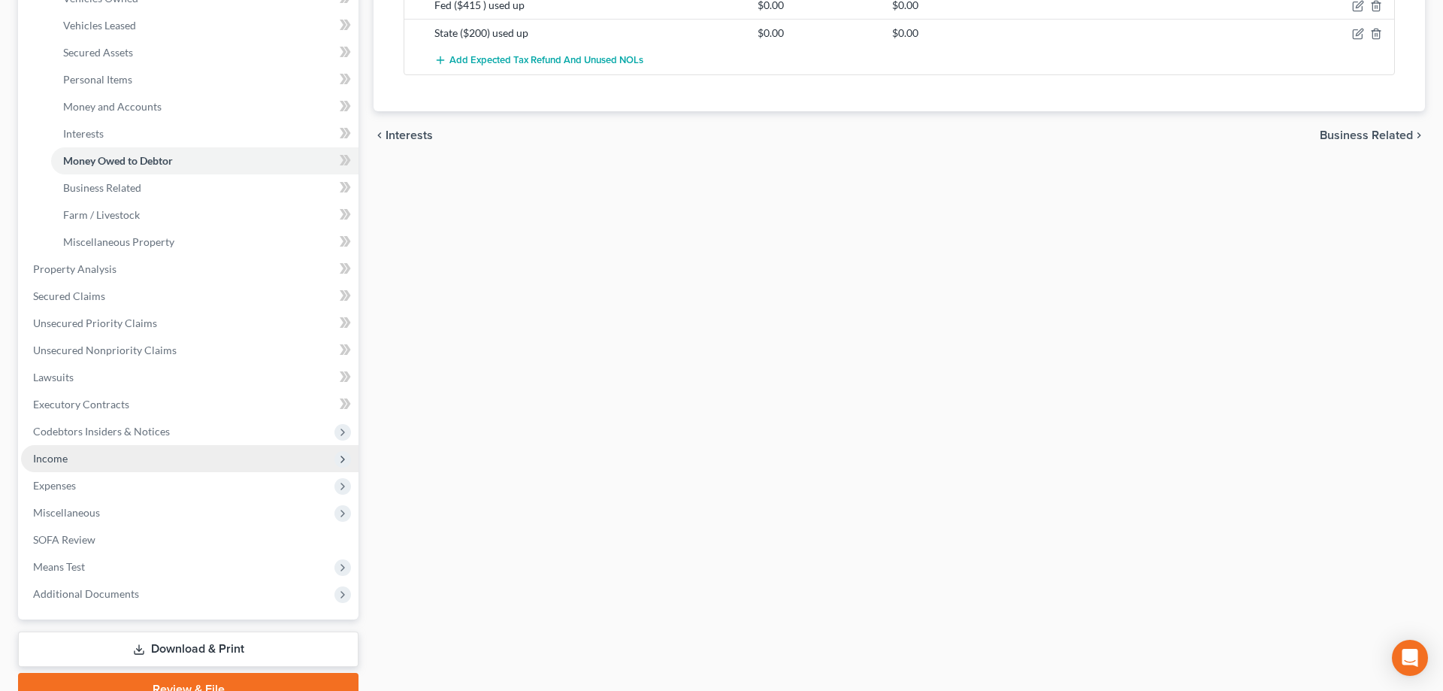
click at [67, 455] on span "Income" at bounding box center [50, 458] width 35 height 13
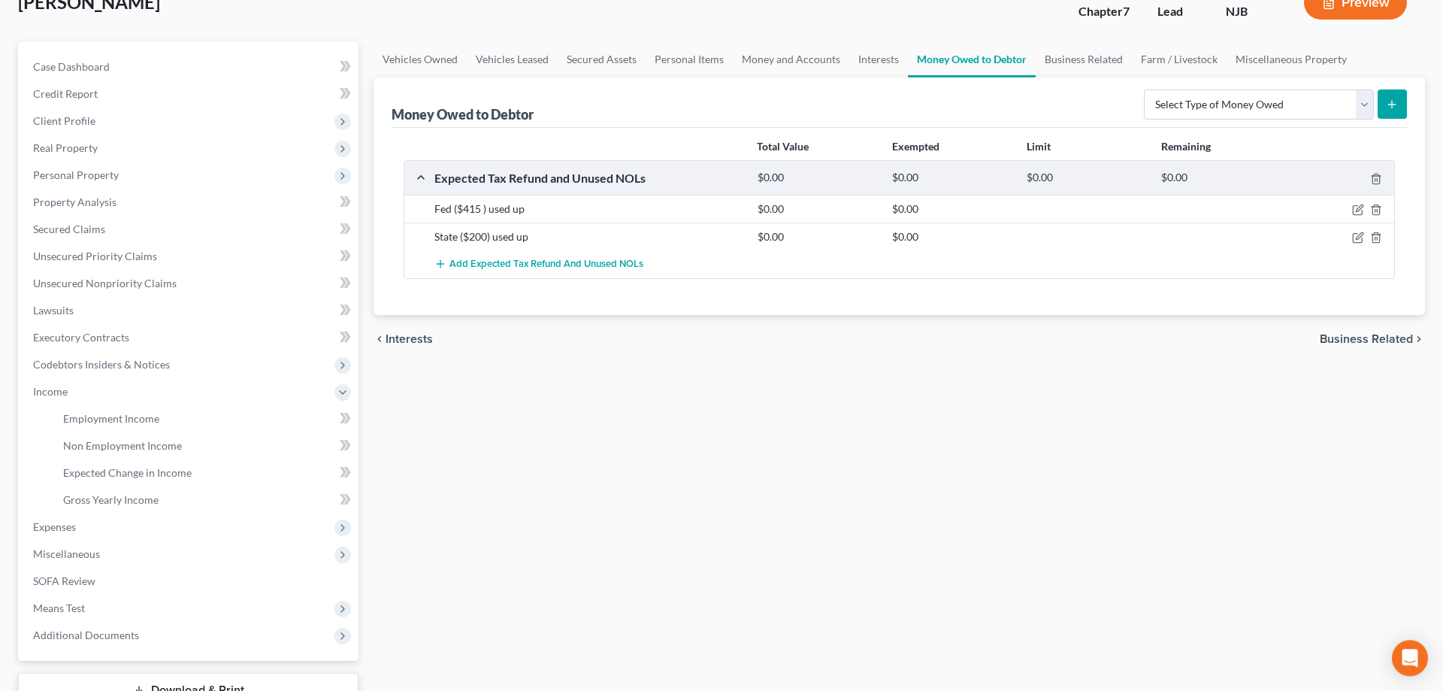
scroll to position [0, 0]
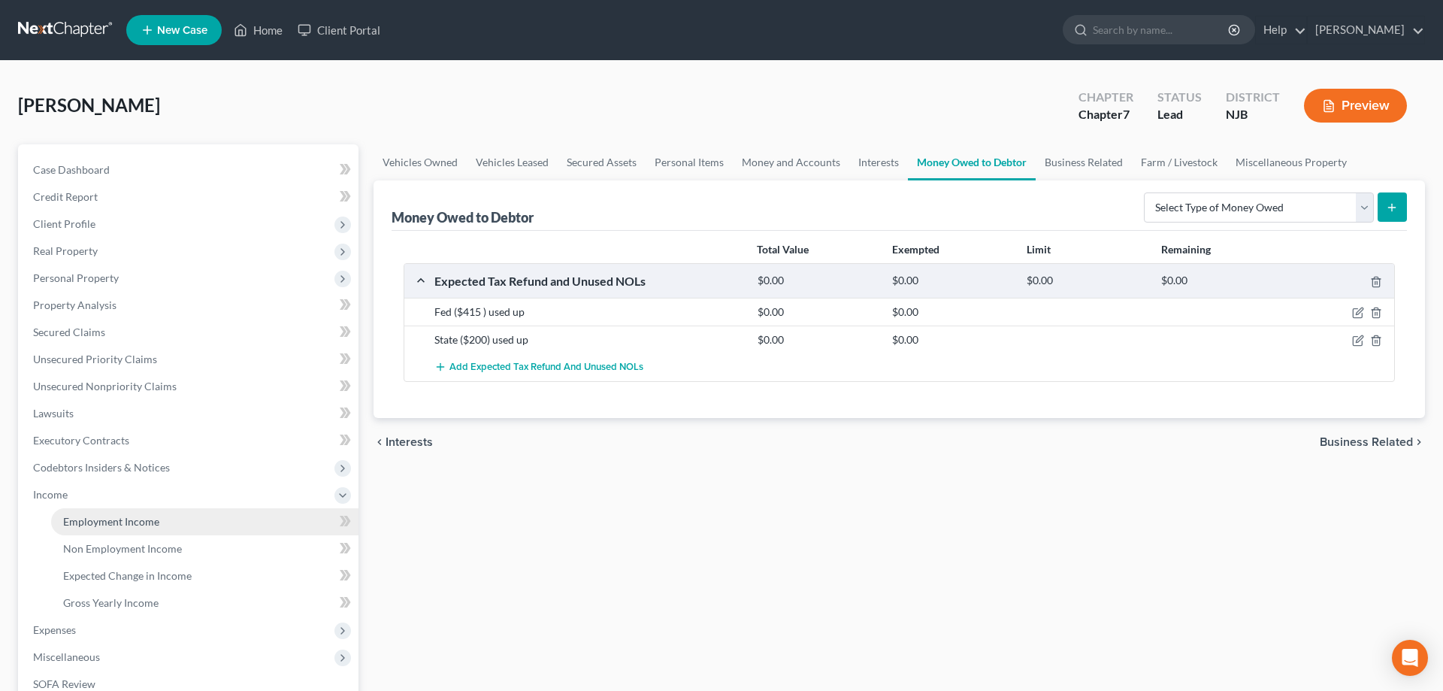
click at [151, 527] on span "Employment Income" at bounding box center [111, 521] width 96 height 13
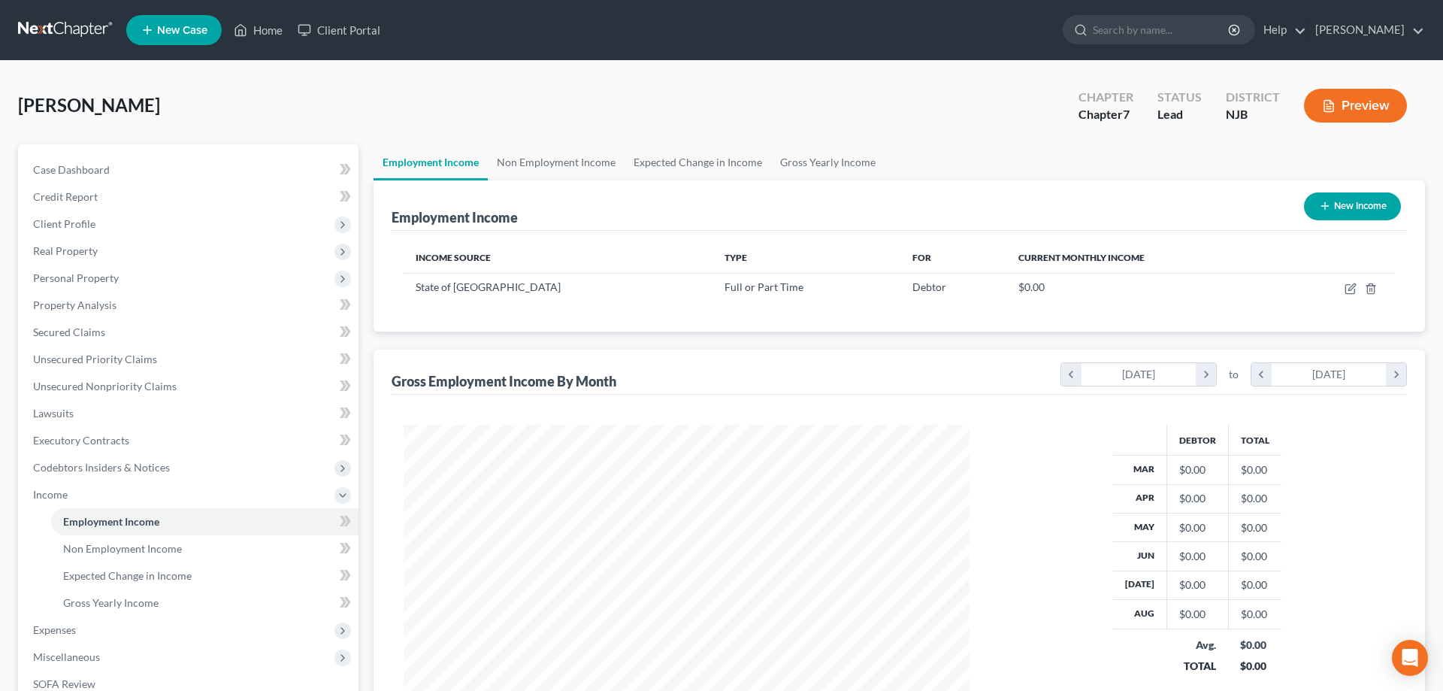
scroll to position [283, 596]
click at [1350, 292] on icon "button" at bounding box center [1351, 289] width 12 height 12
select select "0"
select select "33"
select select "0"
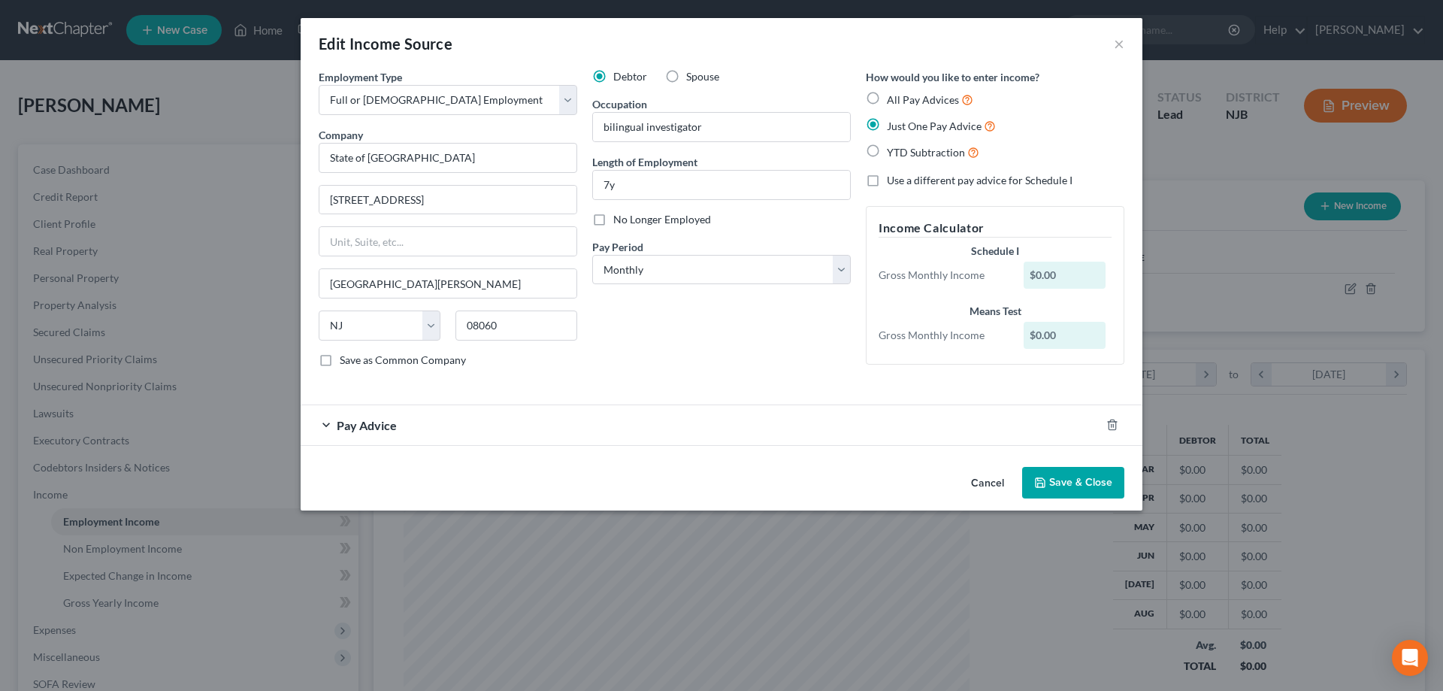
click at [368, 419] on span "Pay Advice" at bounding box center [367, 425] width 60 height 14
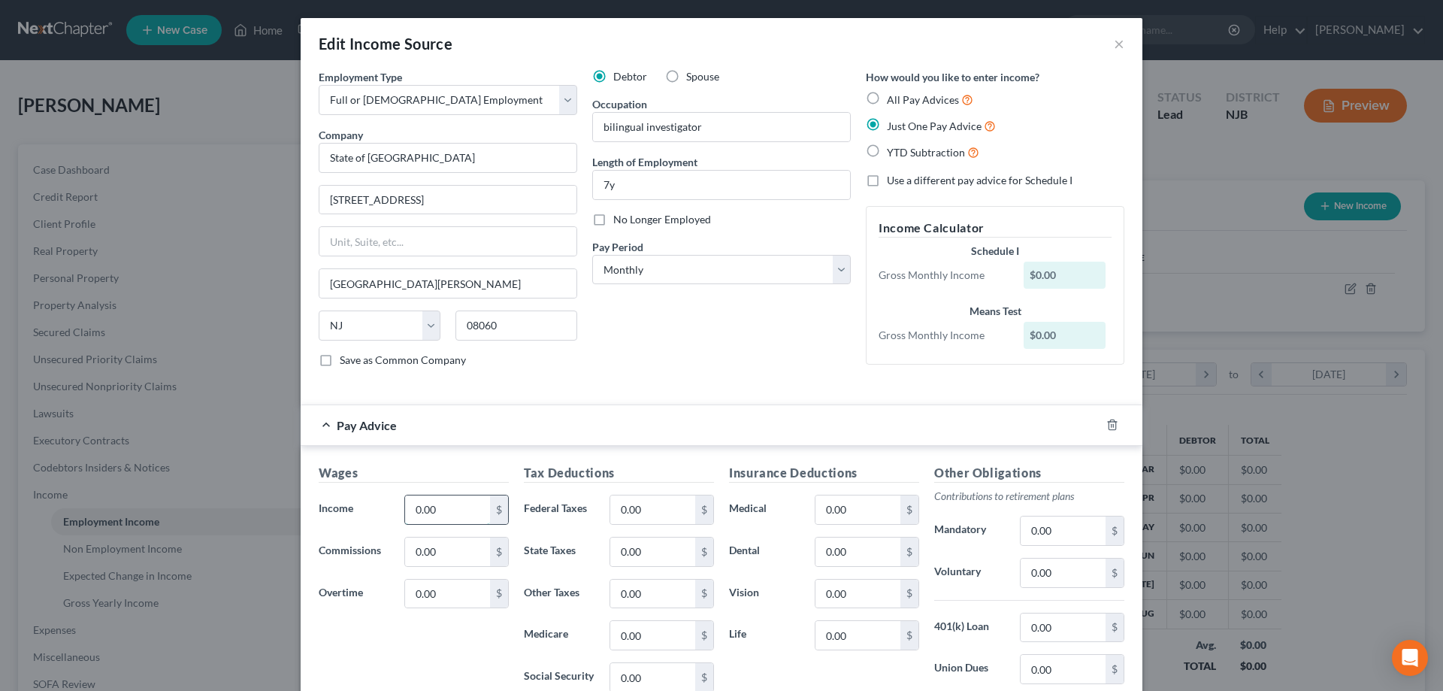
click at [448, 510] on input "0.00" at bounding box center [447, 509] width 85 height 29
type input "3,940"
click at [664, 509] on input "0.00" at bounding box center [652, 509] width 85 height 29
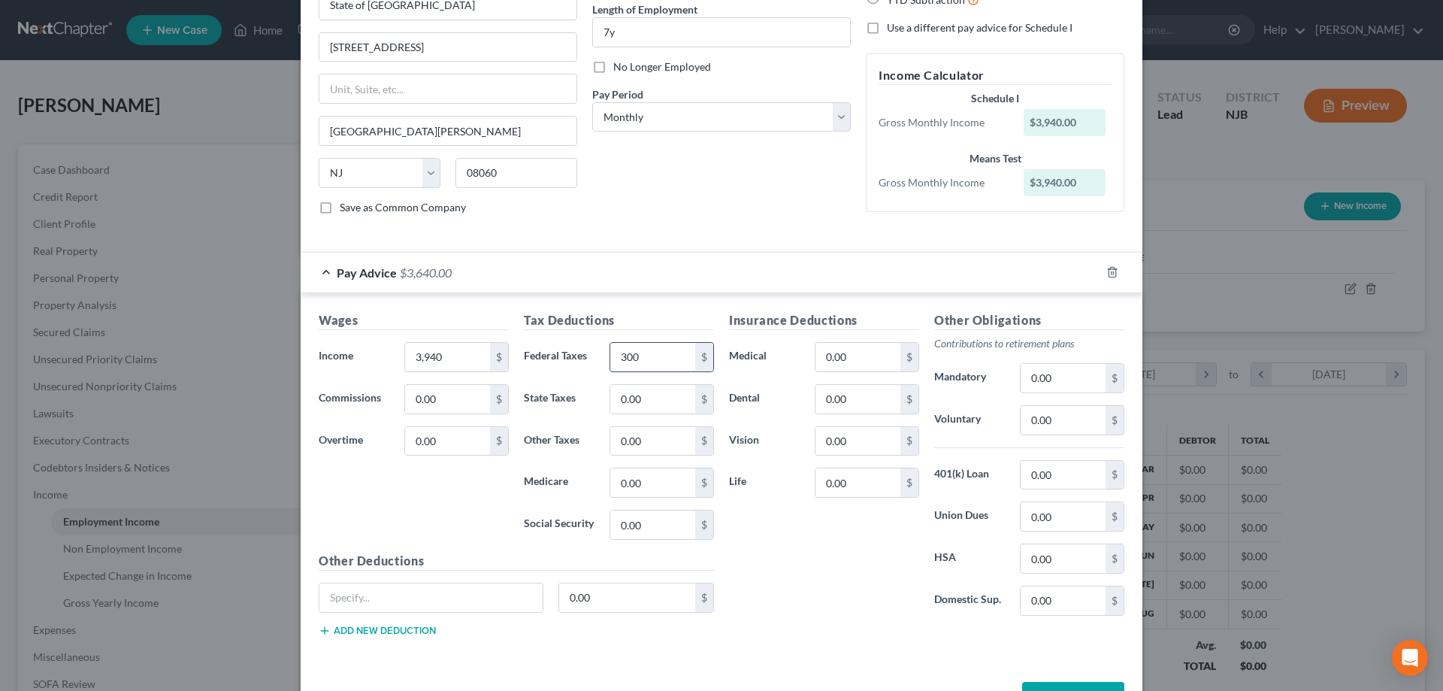
scroll to position [153, 0]
type input "300"
click at [662, 392] on input "0.00" at bounding box center [652, 398] width 85 height 29
type input "129"
click at [655, 482] on input "0.00" at bounding box center [652, 481] width 85 height 29
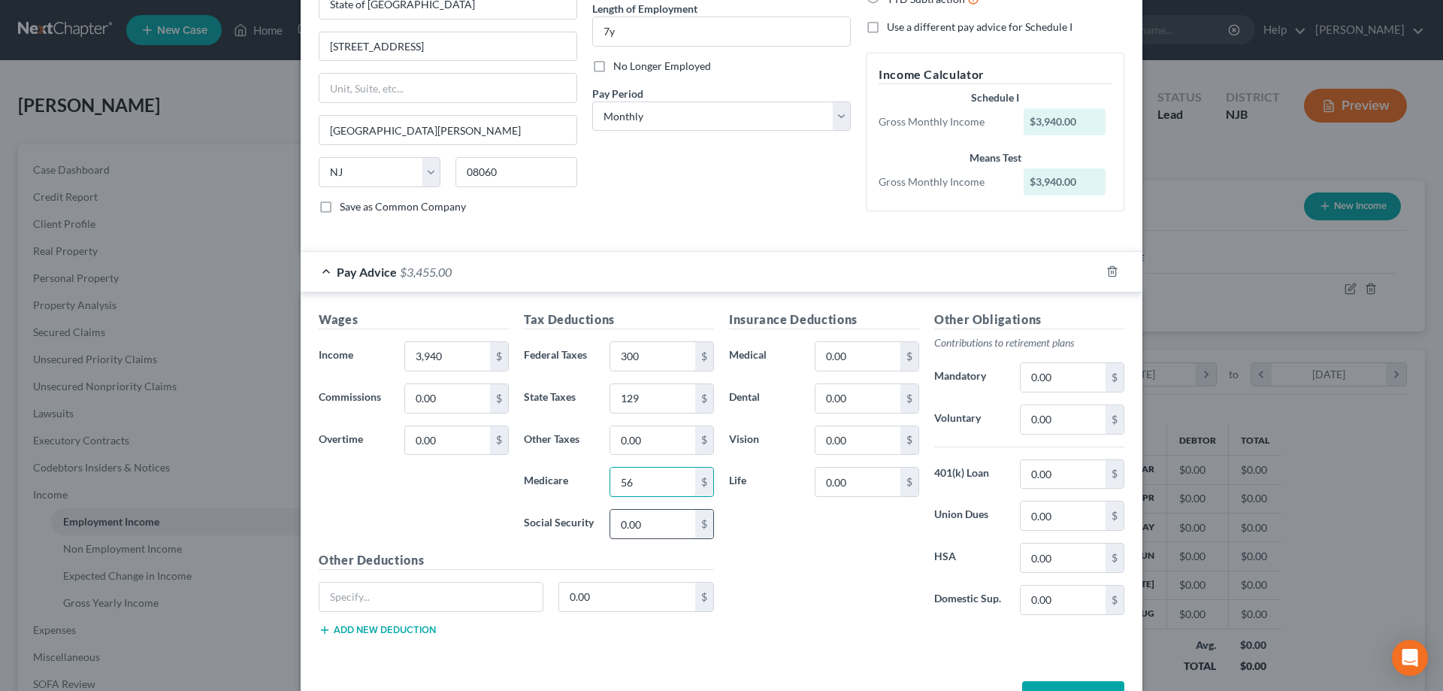
type input "56"
click at [658, 525] on input "0.00" at bounding box center [652, 524] width 85 height 29
type input "238"
click at [872, 365] on input "0.00" at bounding box center [857, 356] width 85 height 29
type input "97"
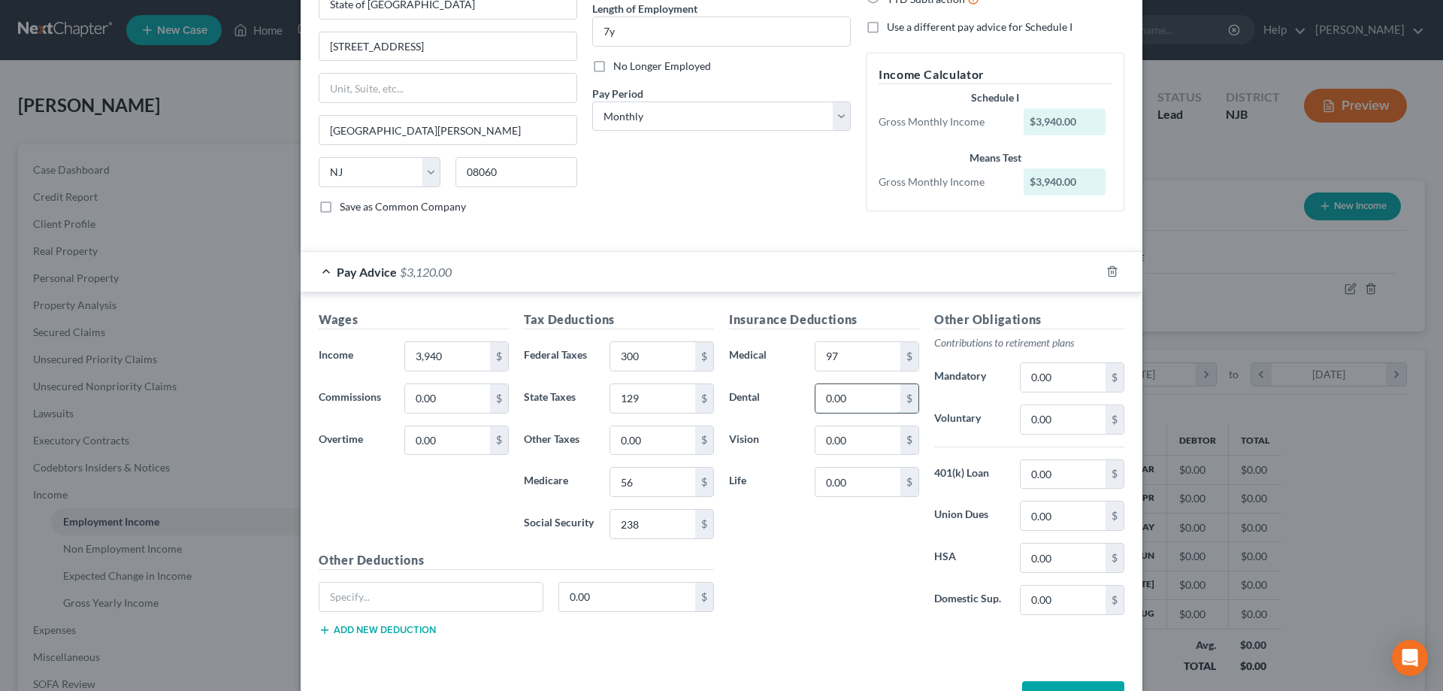
click at [869, 393] on input "0.00" at bounding box center [857, 398] width 85 height 29
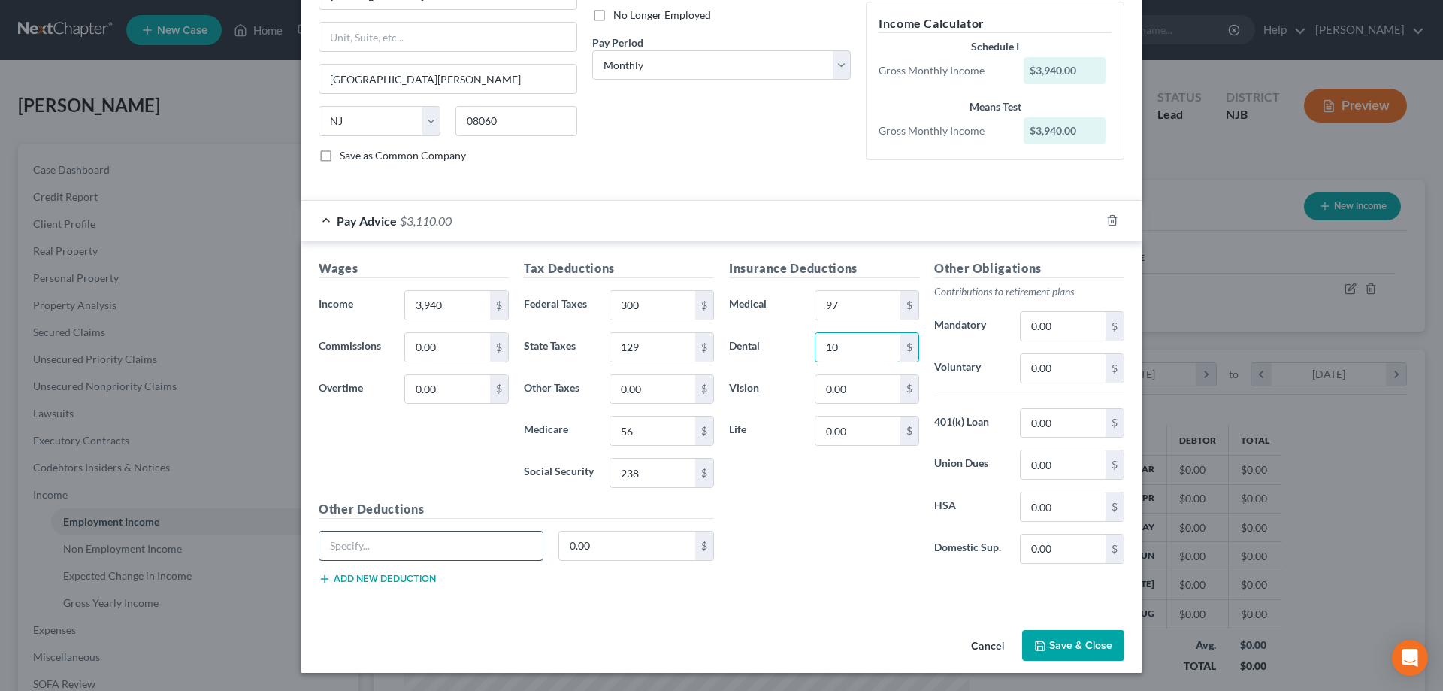
type input "10"
click at [399, 540] on input "text" at bounding box center [430, 545] width 223 height 29
type input "cont ins"
click at [595, 550] on input "0.00" at bounding box center [627, 545] width 137 height 29
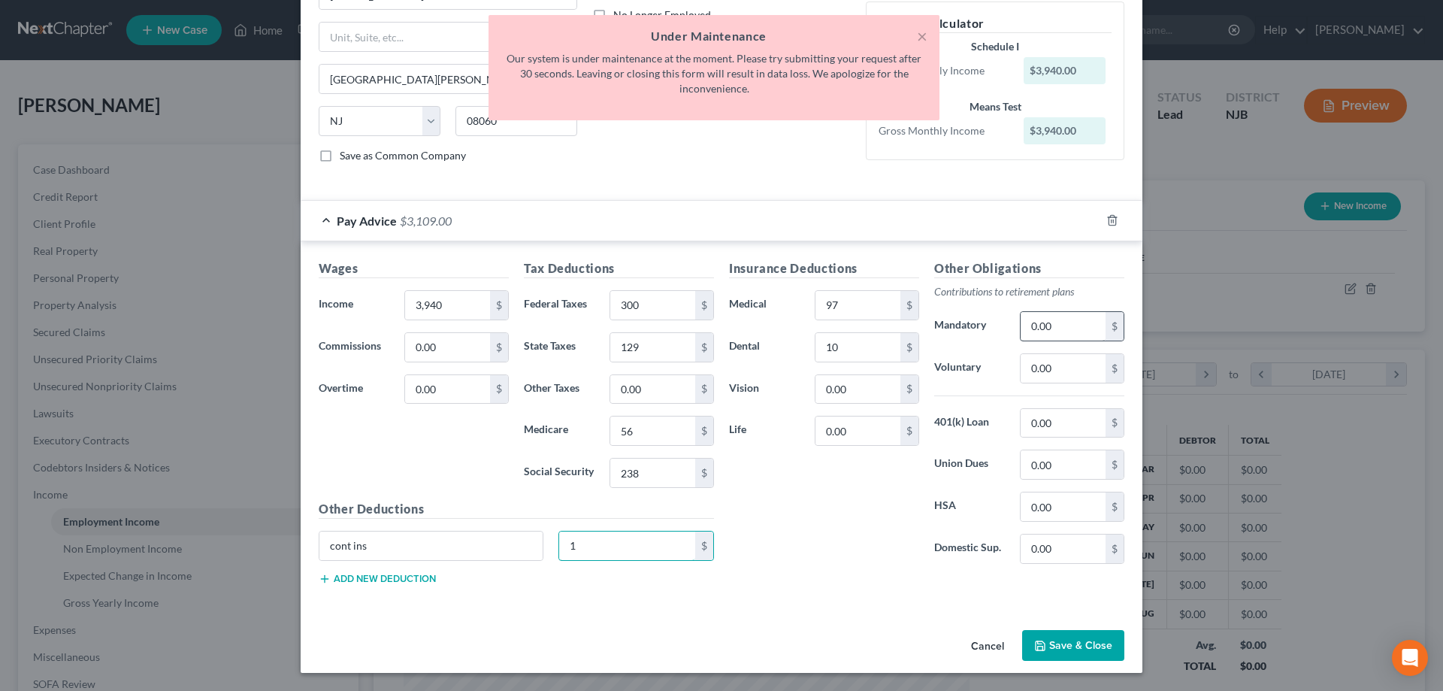
type input "1"
click at [1069, 328] on input "0.00" at bounding box center [1063, 326] width 85 height 29
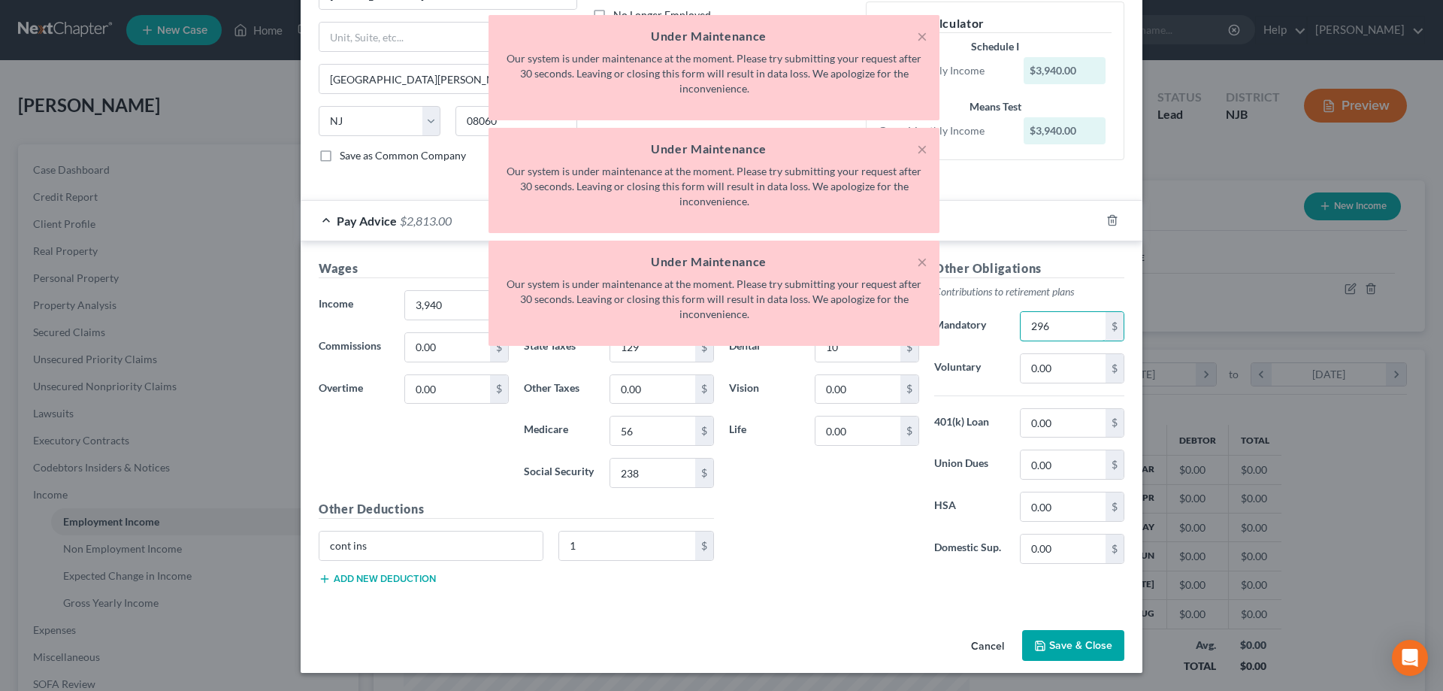
type input "296"
click at [827, 510] on div "Insurance Deductions Medical 97 $ Dental 10 $ Vision 0.00 $ Life 0.00 $" at bounding box center [824, 417] width 205 height 316
click at [919, 44] on button "×" at bounding box center [922, 36] width 11 height 18
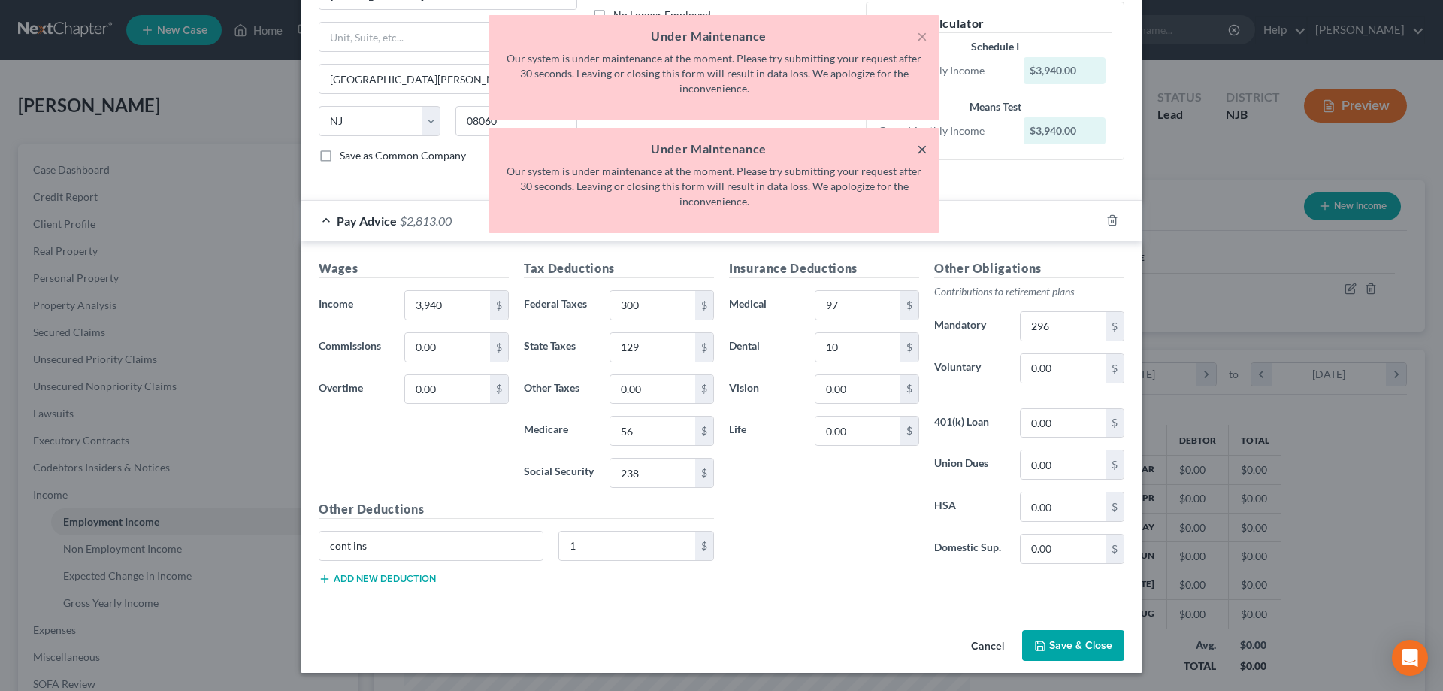
click at [918, 153] on button "×" at bounding box center [922, 149] width 11 height 18
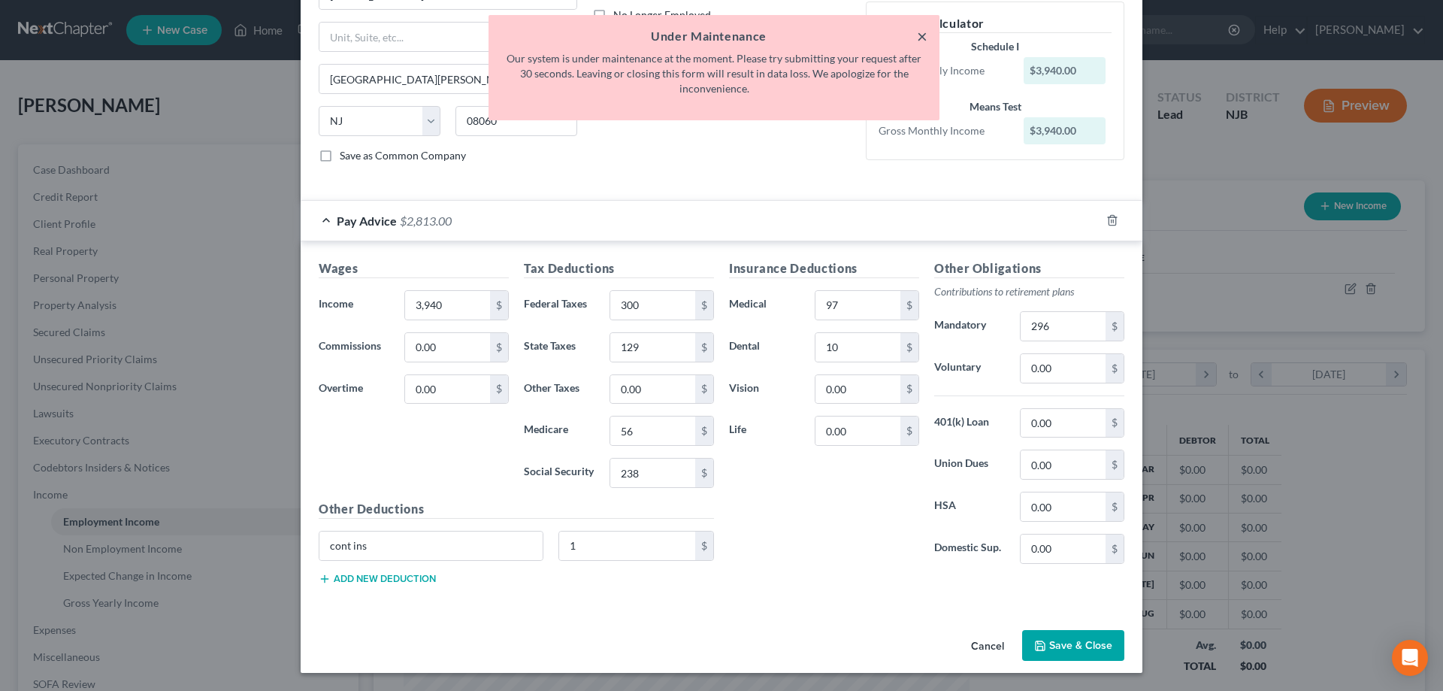
click at [922, 38] on button "×" at bounding box center [922, 36] width 11 height 18
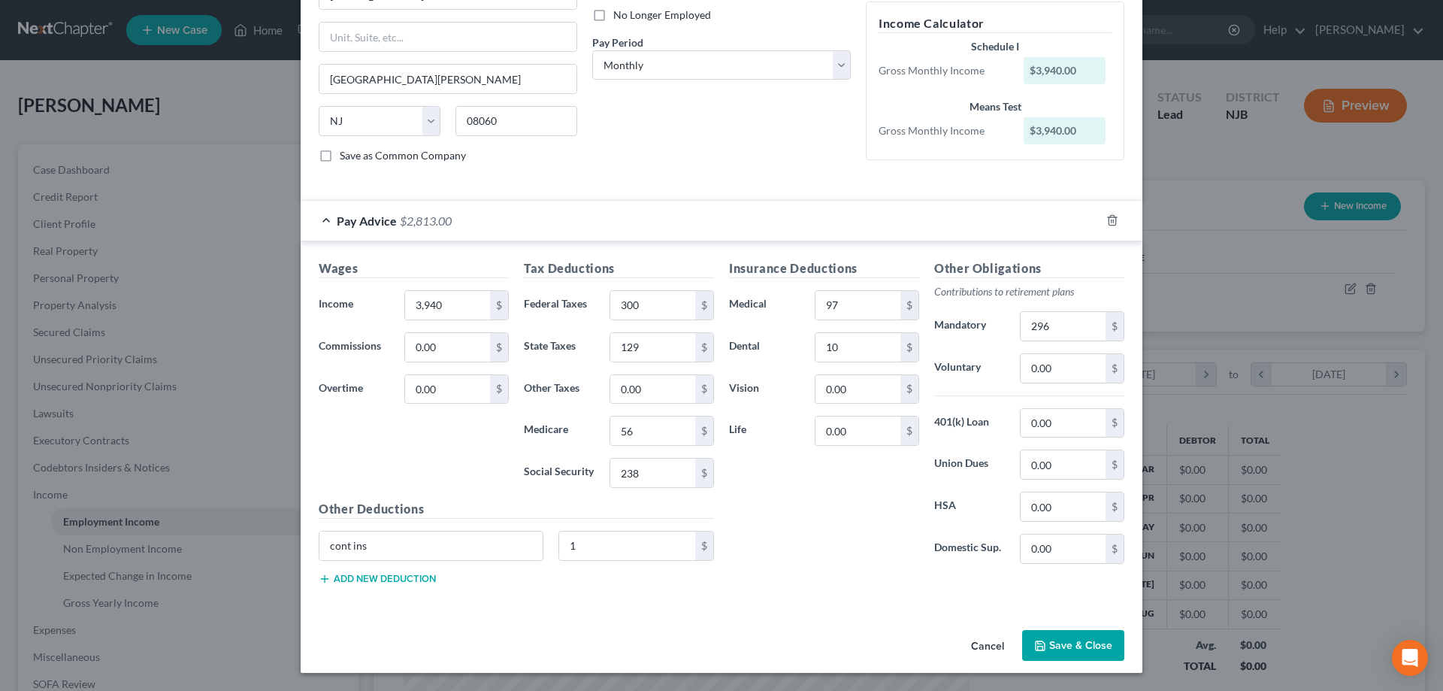
click at [406, 581] on button "Add new deduction" at bounding box center [377, 579] width 117 height 12
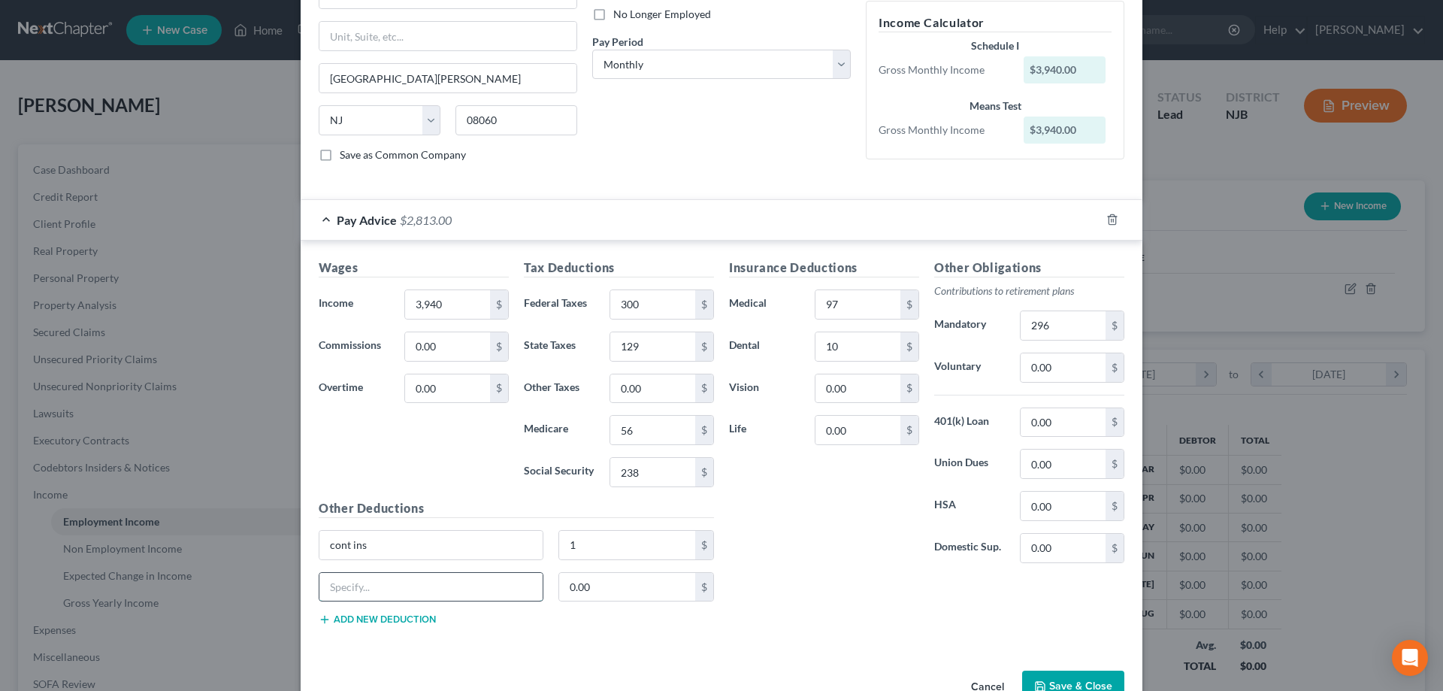
click at [375, 581] on input "text" at bounding box center [430, 587] width 223 height 29
type input "CU"
click at [628, 589] on input "0.00" at bounding box center [627, 587] width 137 height 29
type input "4"
click at [382, 614] on button "Add new deduction" at bounding box center [377, 619] width 117 height 12
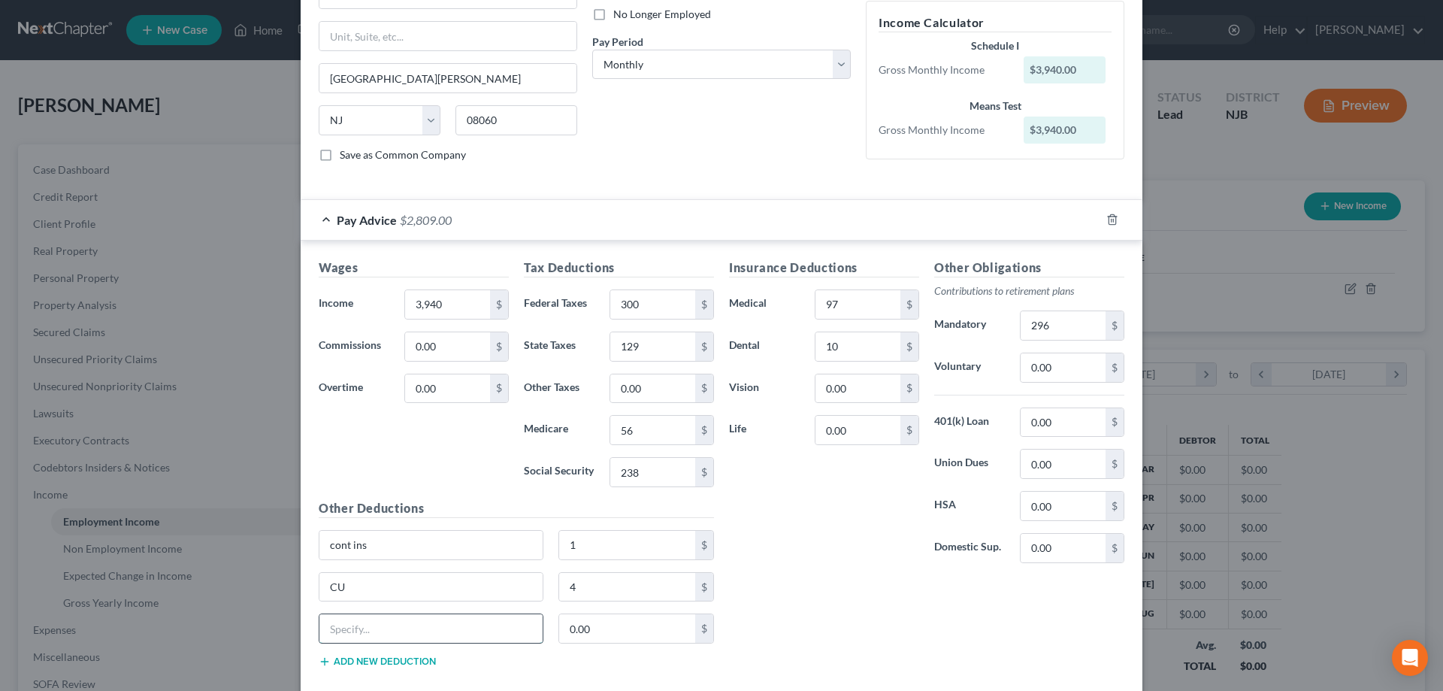
click at [379, 632] on input "text" at bounding box center [430, 628] width 223 height 29
type input "negotiation unit"
click at [593, 627] on input "0.00" at bounding box center [627, 628] width 137 height 29
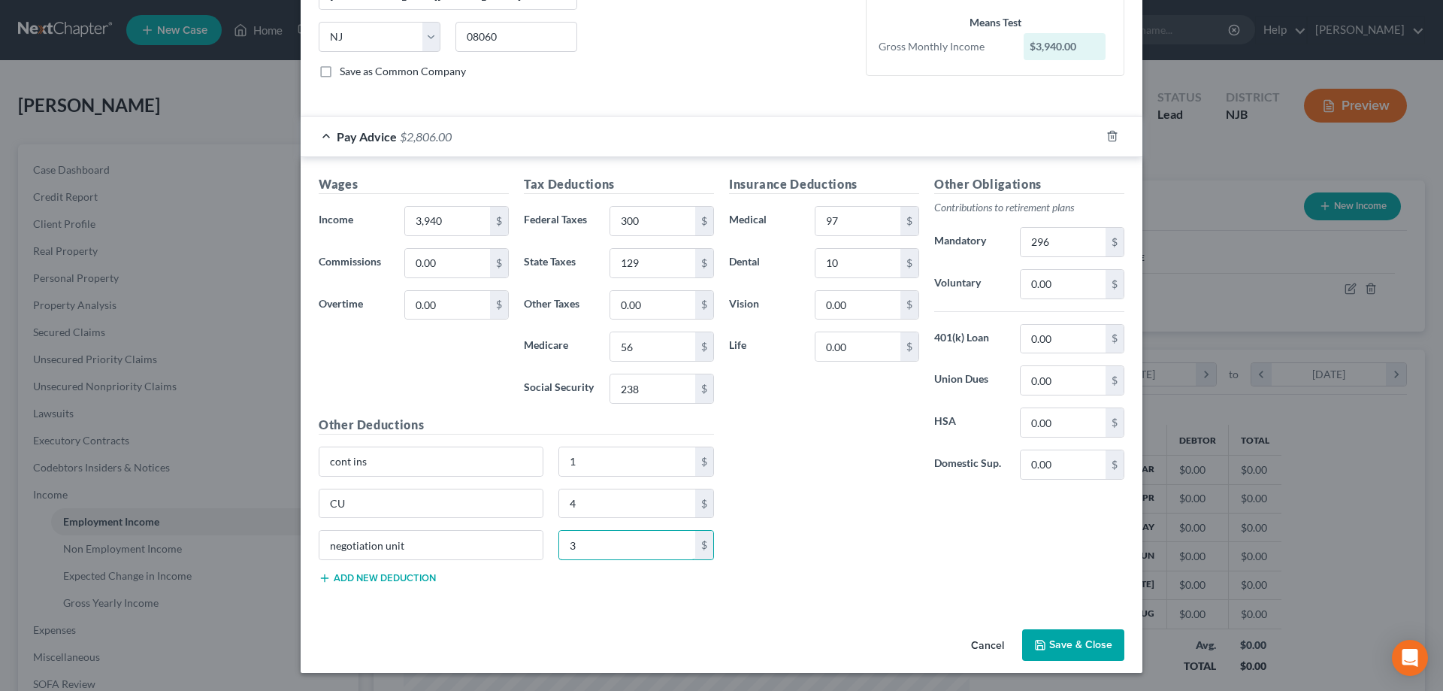
type input "3"
click at [1058, 646] on button "Save & Close" at bounding box center [1073, 645] width 102 height 32
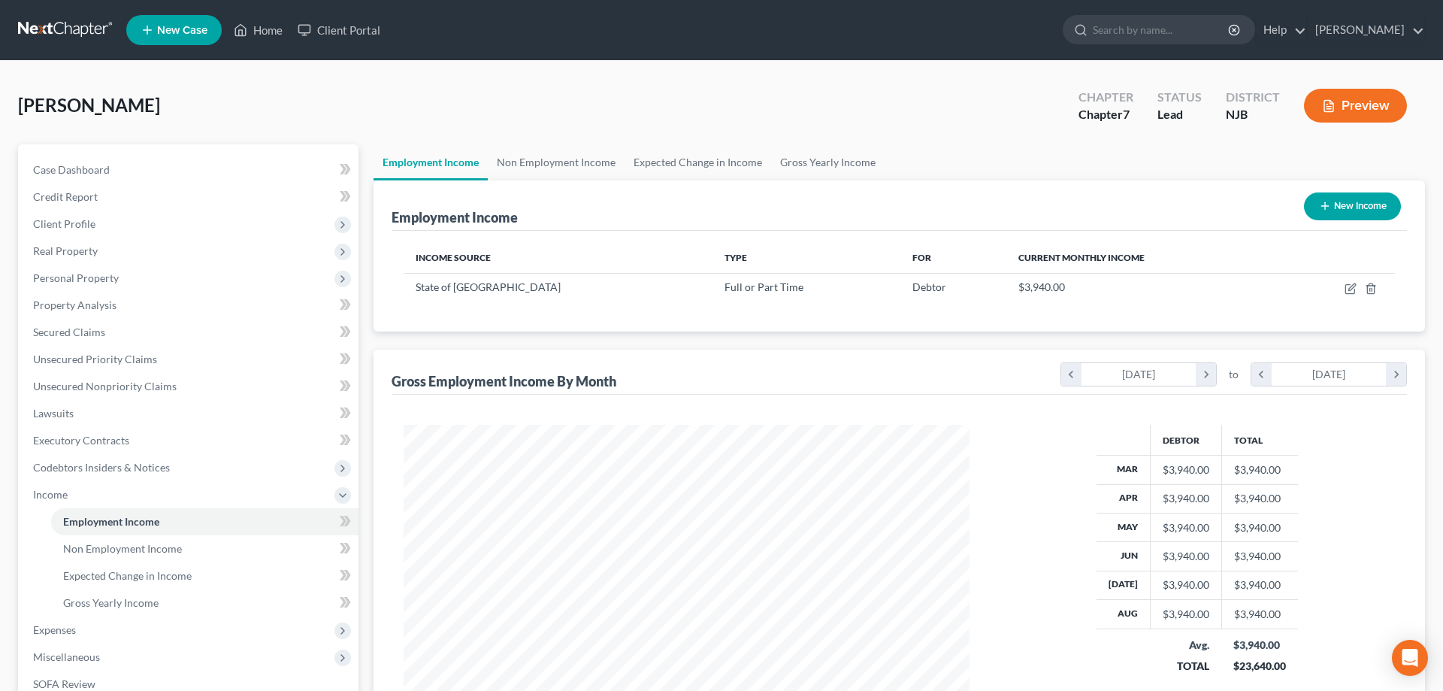
scroll to position [215, 0]
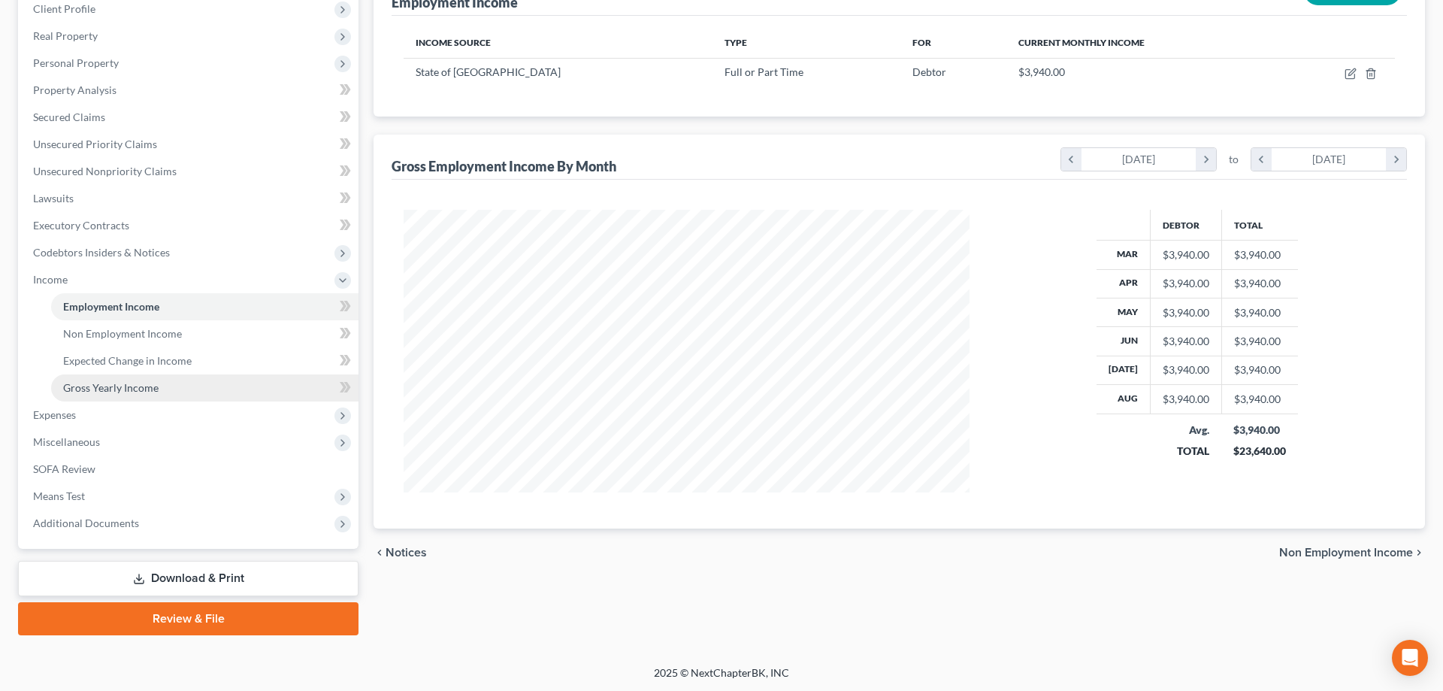
click at [127, 385] on span "Gross Yearly Income" at bounding box center [110, 387] width 95 height 13
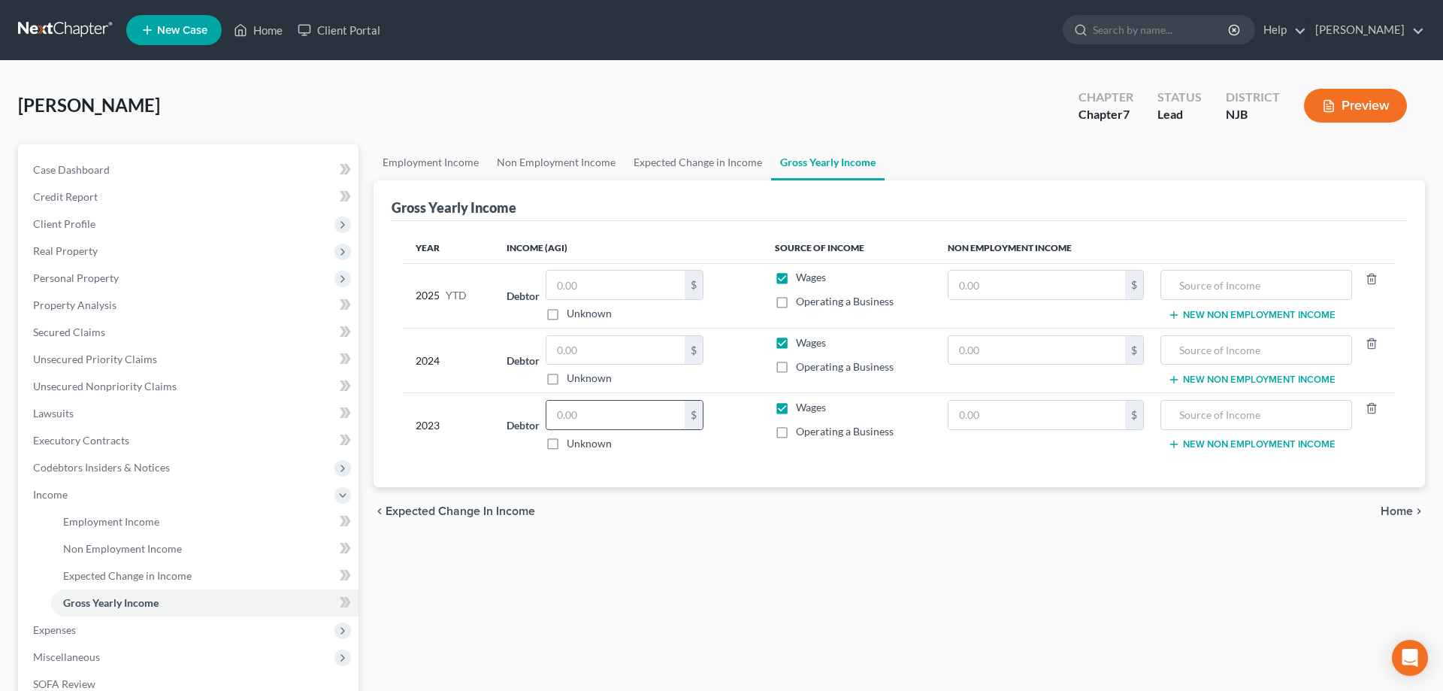
click at [595, 416] on input "text" at bounding box center [615, 415] width 138 height 29
click at [611, 340] on input "text" at bounding box center [615, 350] width 138 height 29
type input "42,217"
click at [595, 419] on input "text" at bounding box center [615, 415] width 138 height 29
type input "37,742"
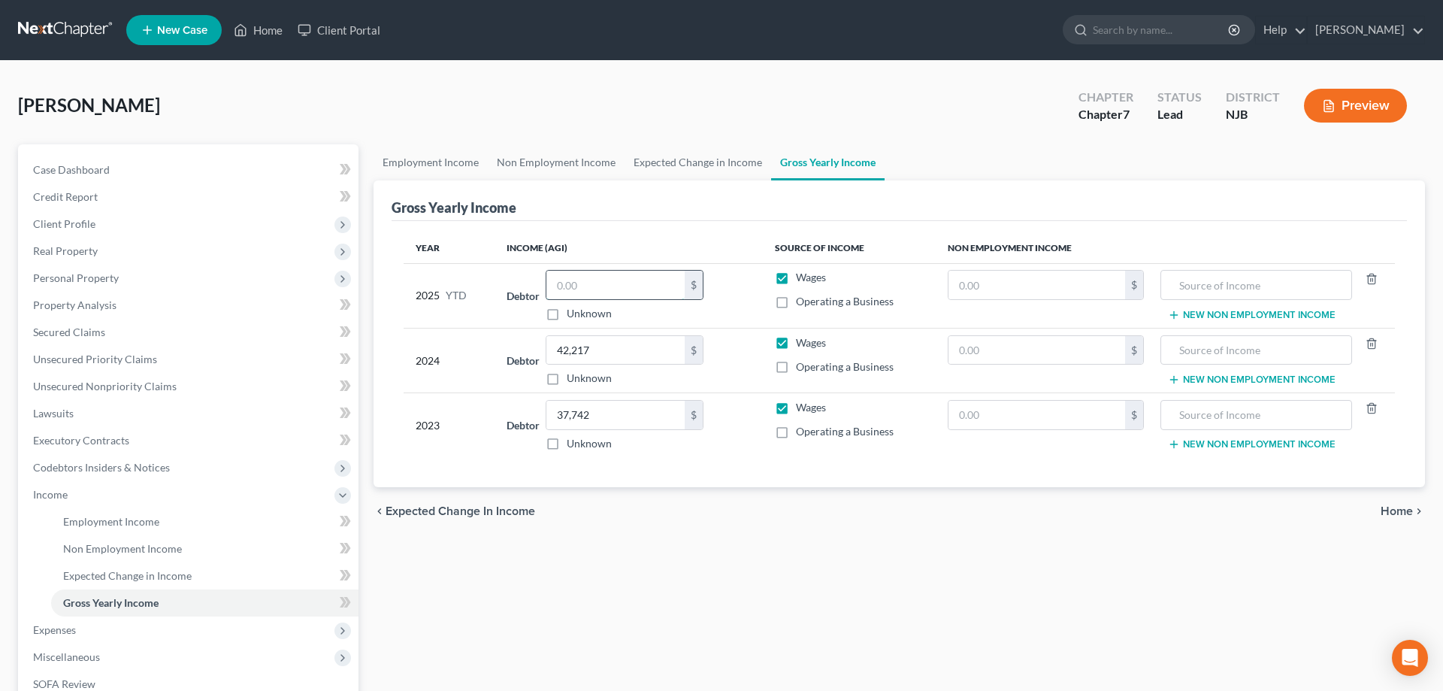
click at [630, 287] on input "text" at bounding box center [615, 285] width 138 height 29
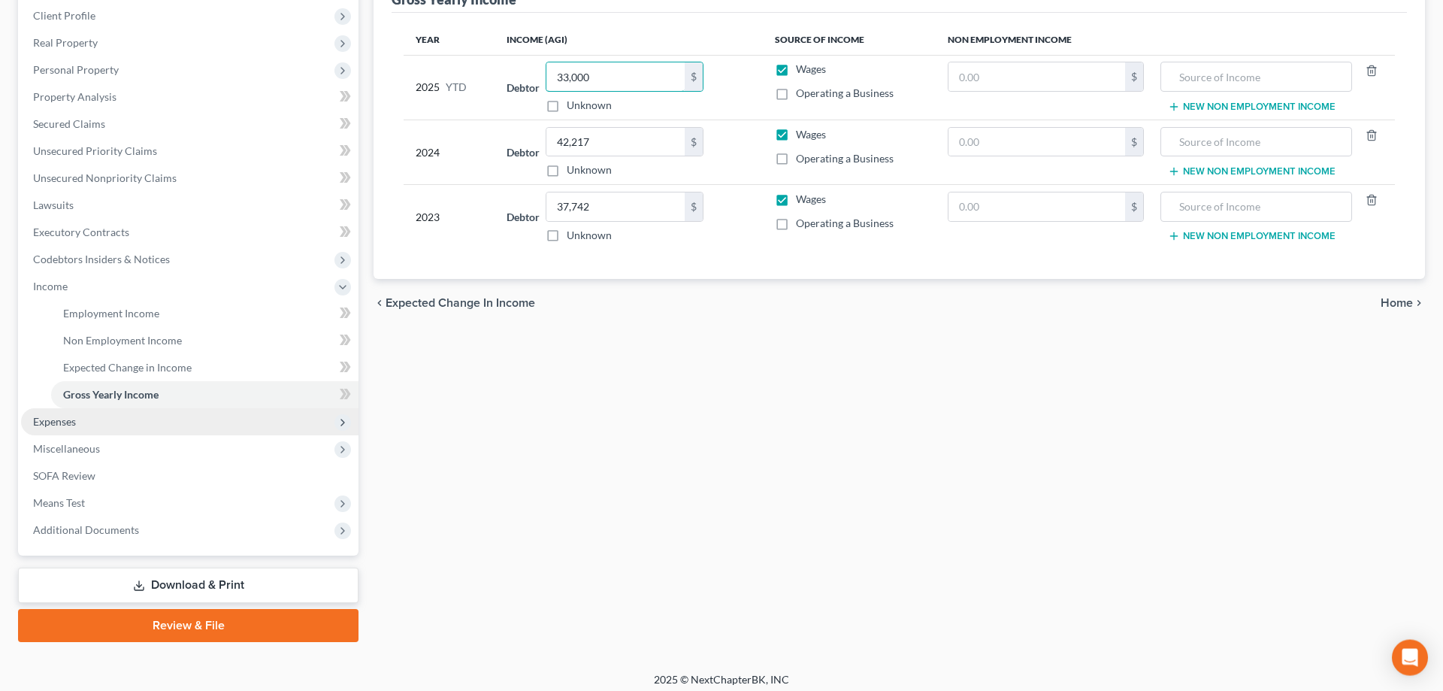
scroll to position [215, 0]
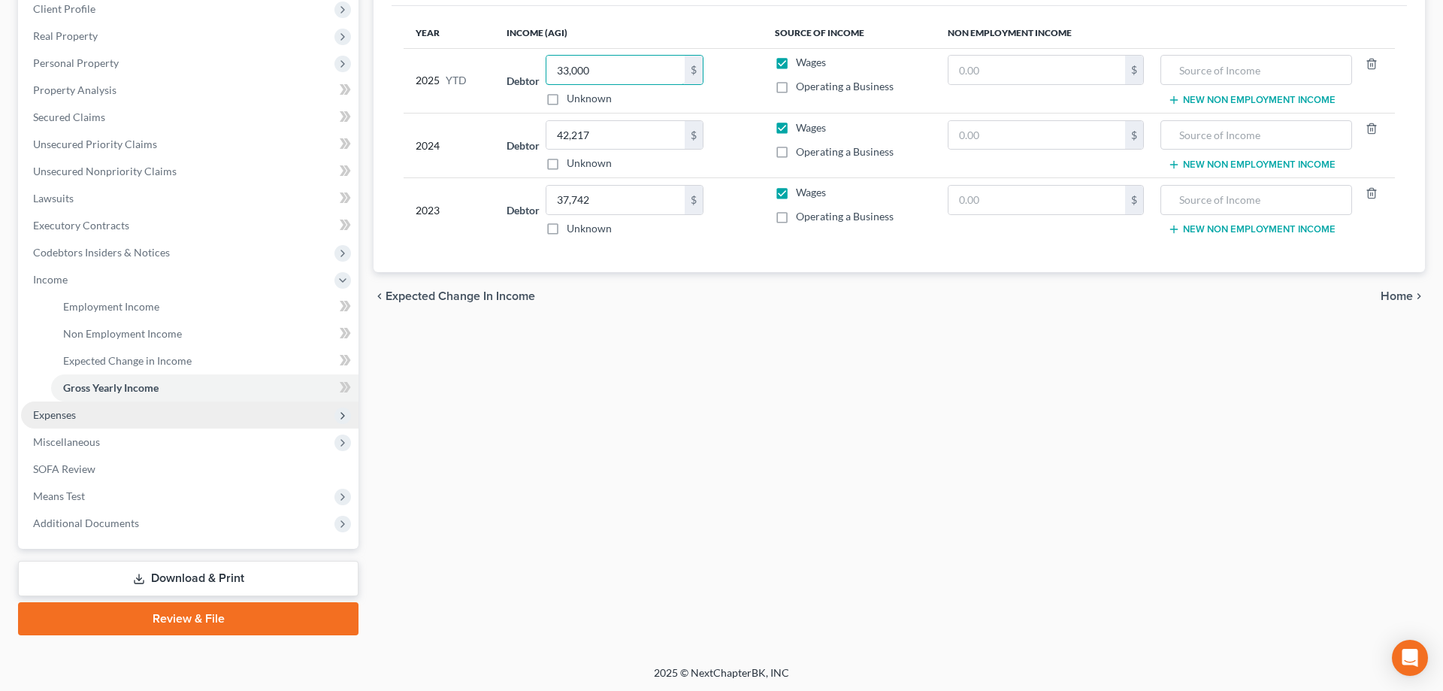
type input "33,000"
click at [44, 419] on span "Expenses" at bounding box center [54, 414] width 43 height 13
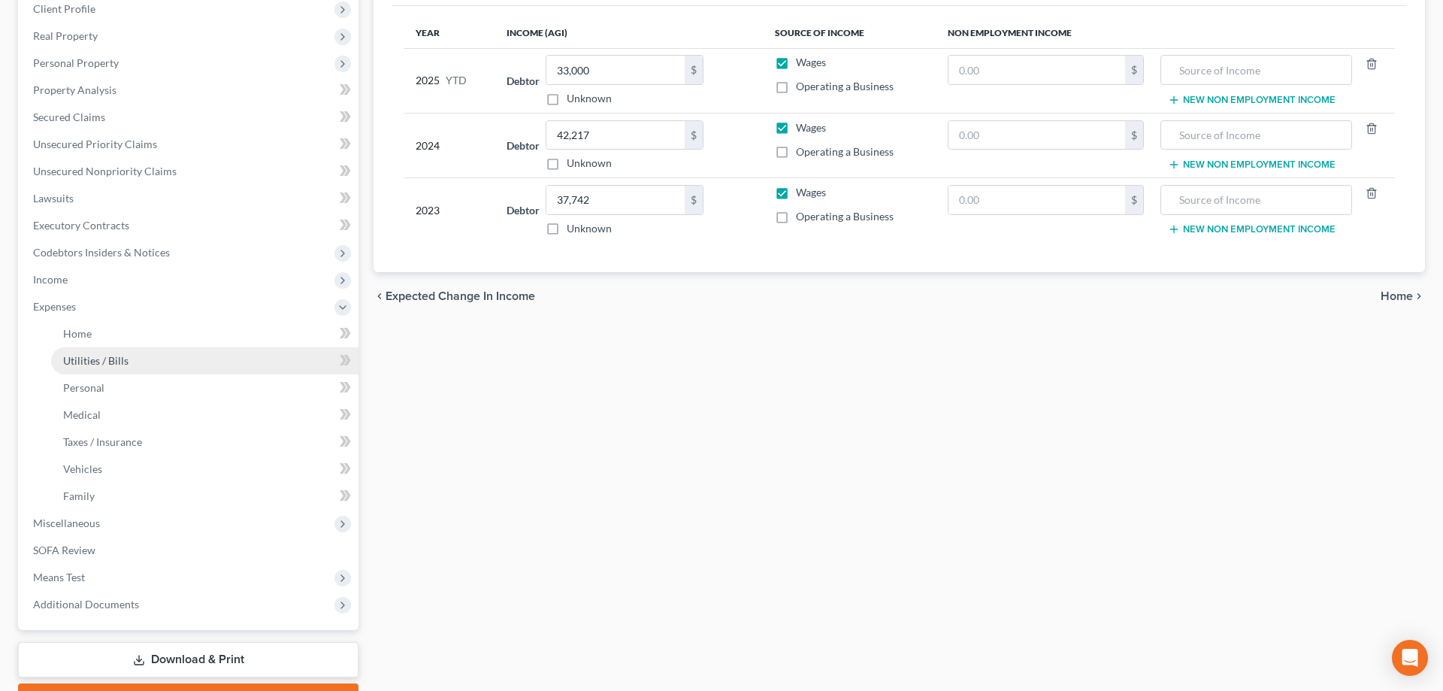
click at [92, 365] on span "Utilities / Bills" at bounding box center [95, 360] width 65 height 13
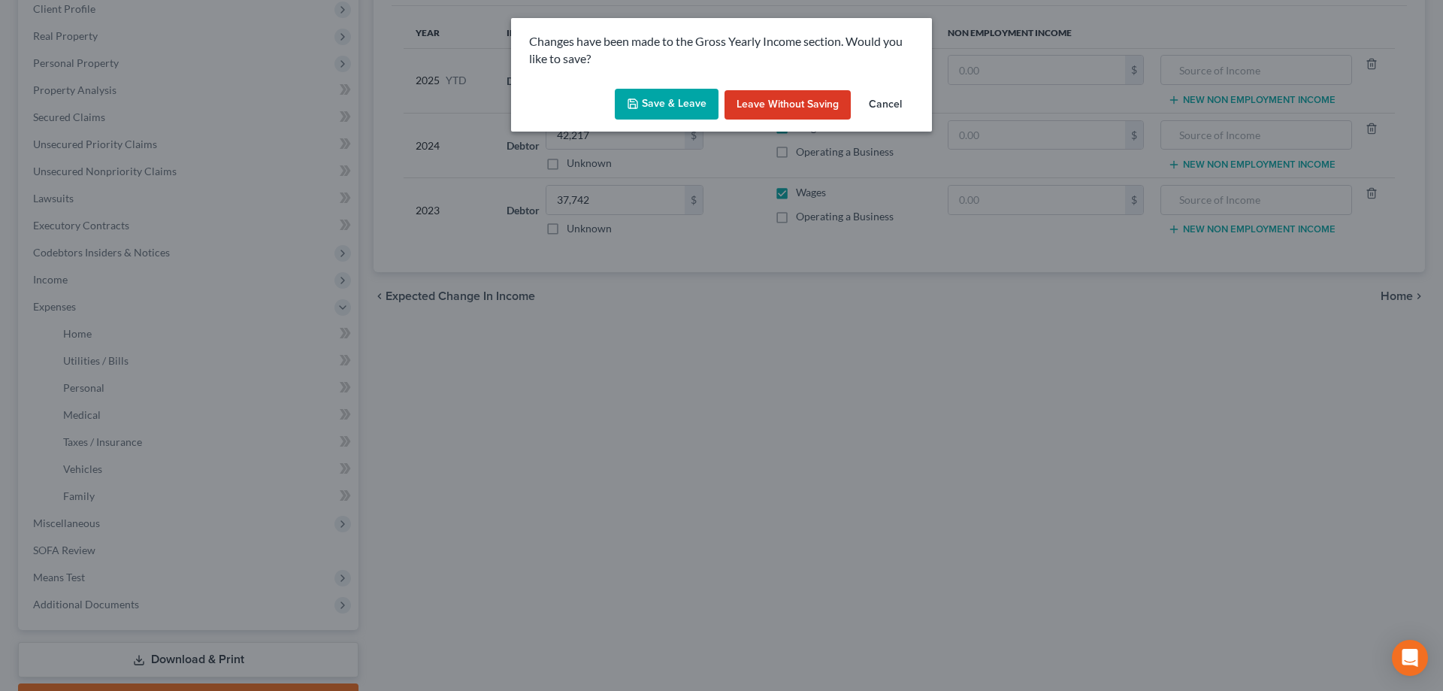
click at [661, 109] on button "Save & Leave" at bounding box center [667, 105] width 104 height 32
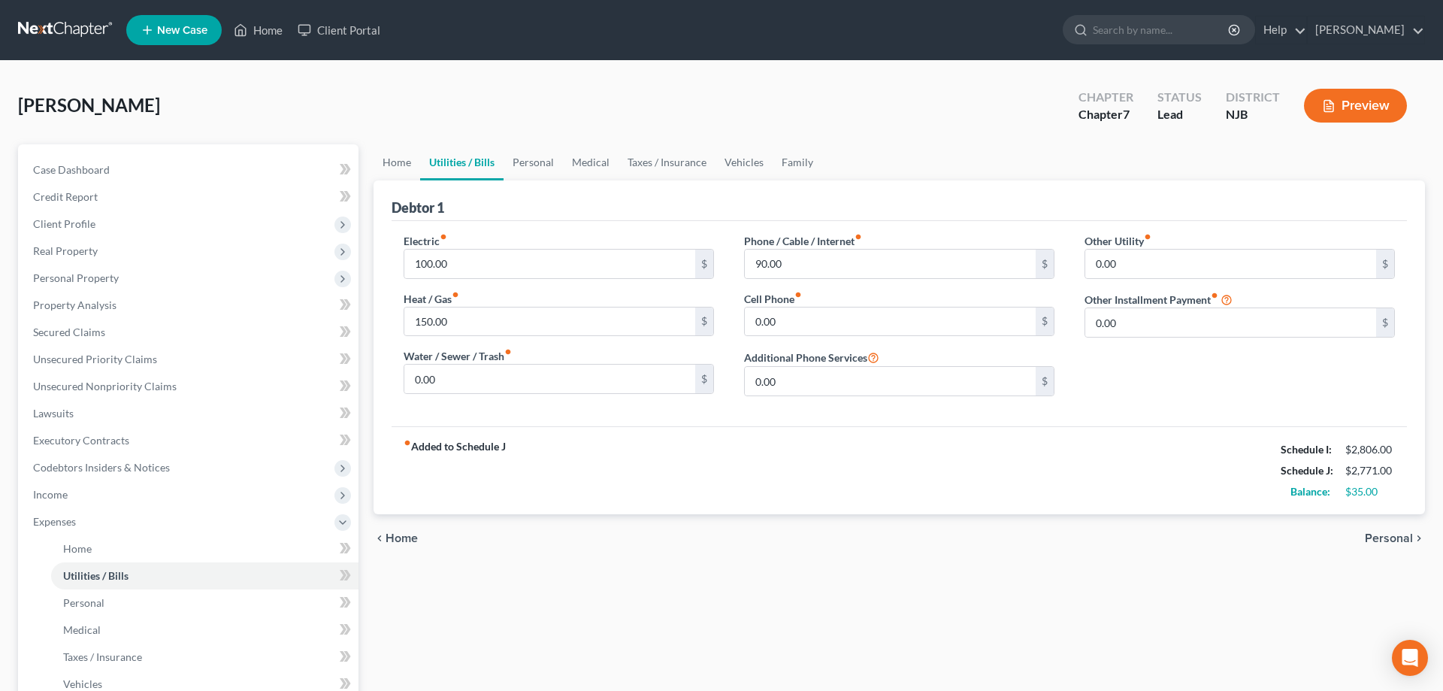
scroll to position [296, 0]
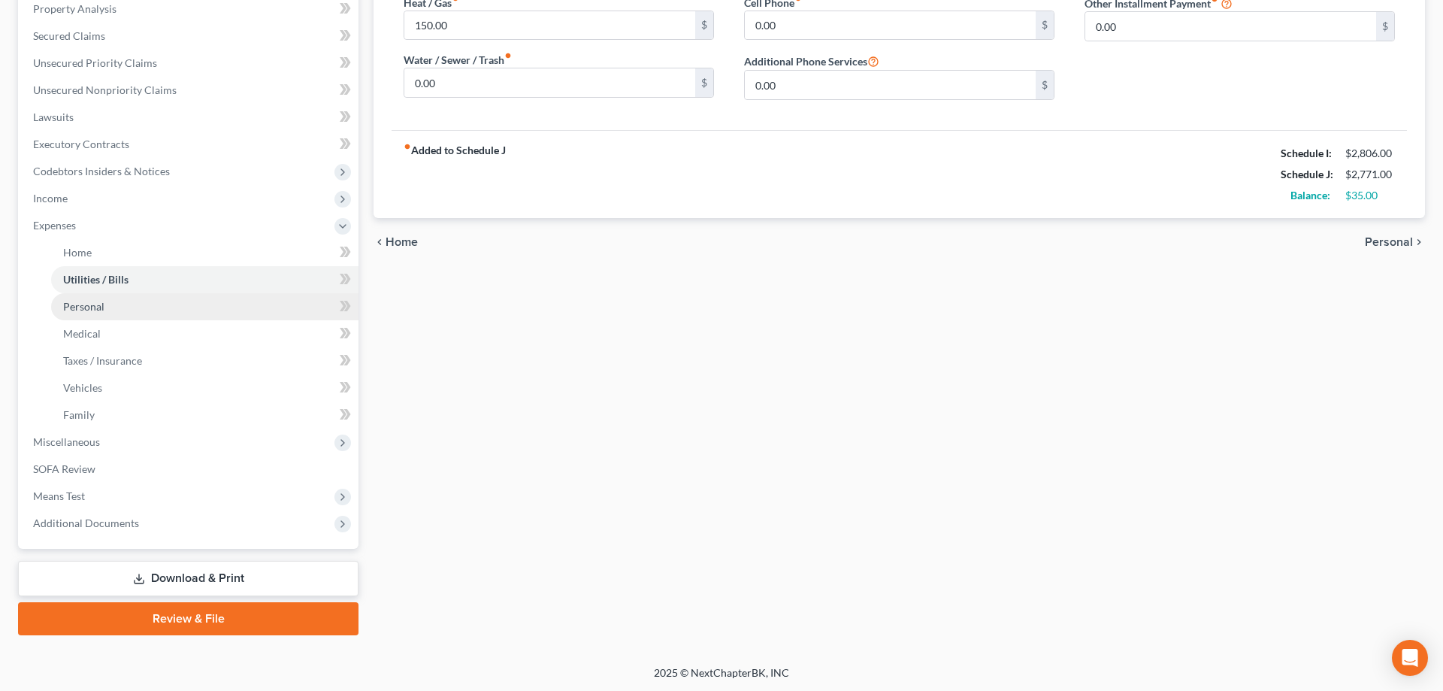
click at [113, 301] on link "Personal" at bounding box center [204, 306] width 307 height 27
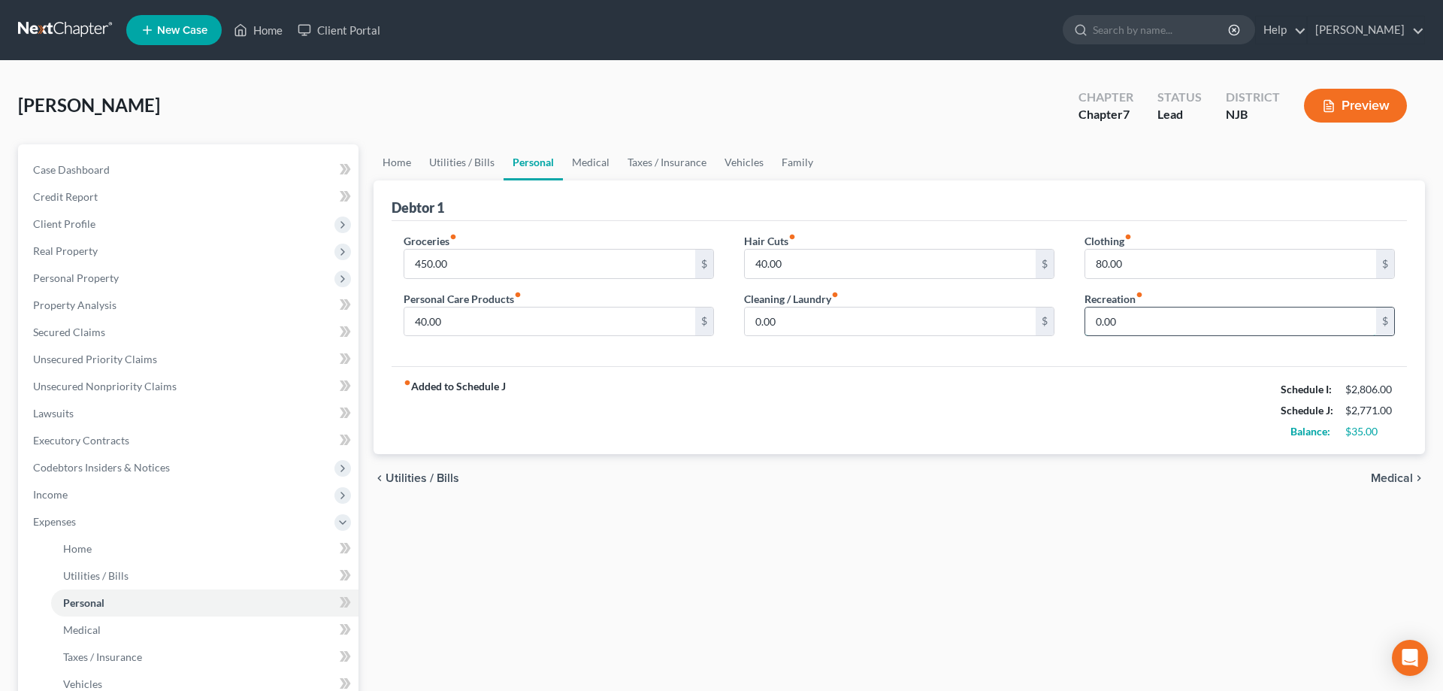
click at [1145, 329] on input "0.00" at bounding box center [1230, 321] width 291 height 29
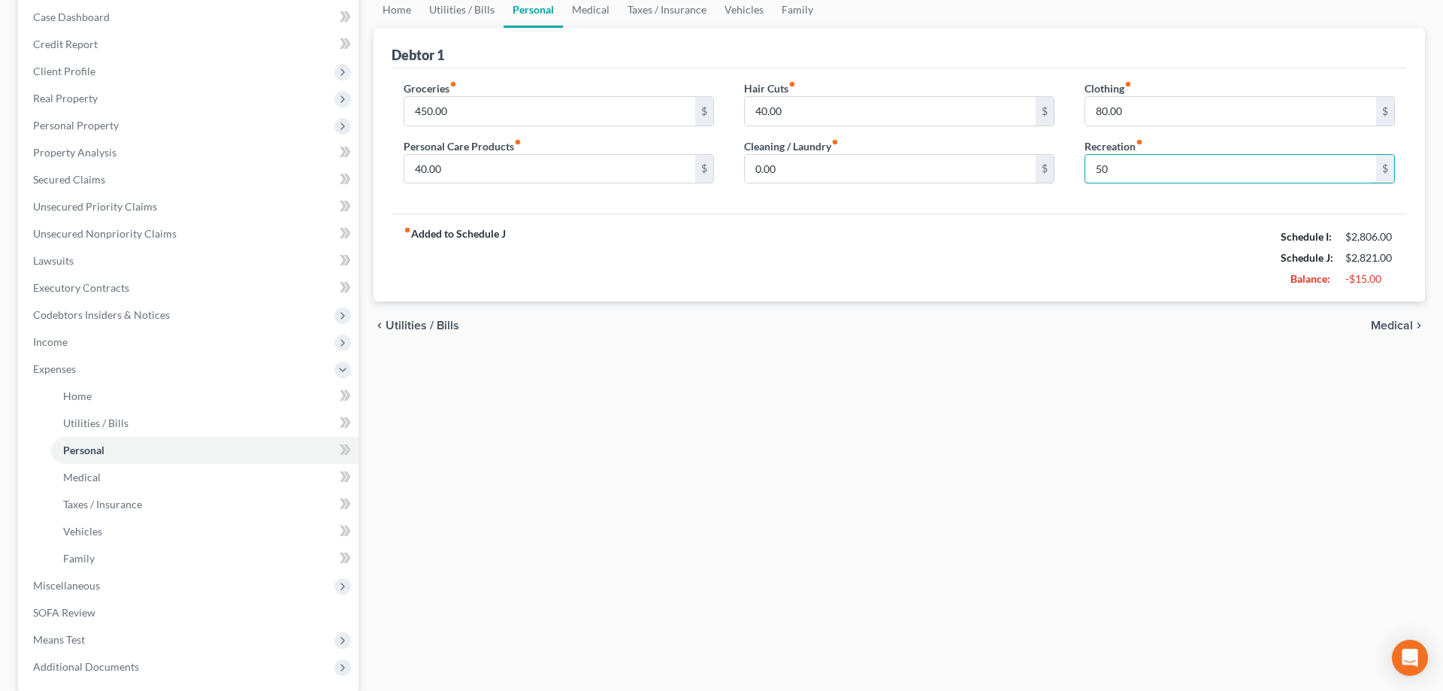
scroll to position [153, 0]
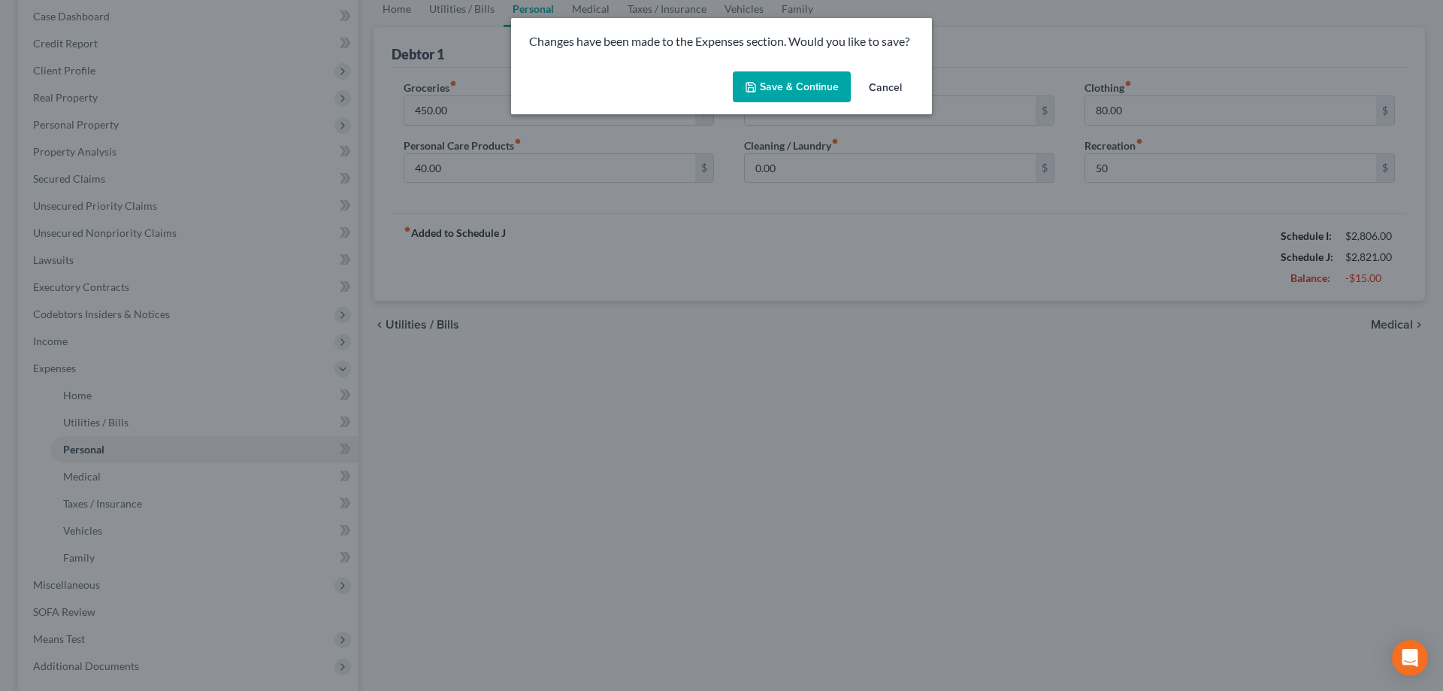
click at [781, 93] on button "Save & Continue" at bounding box center [792, 87] width 118 height 32
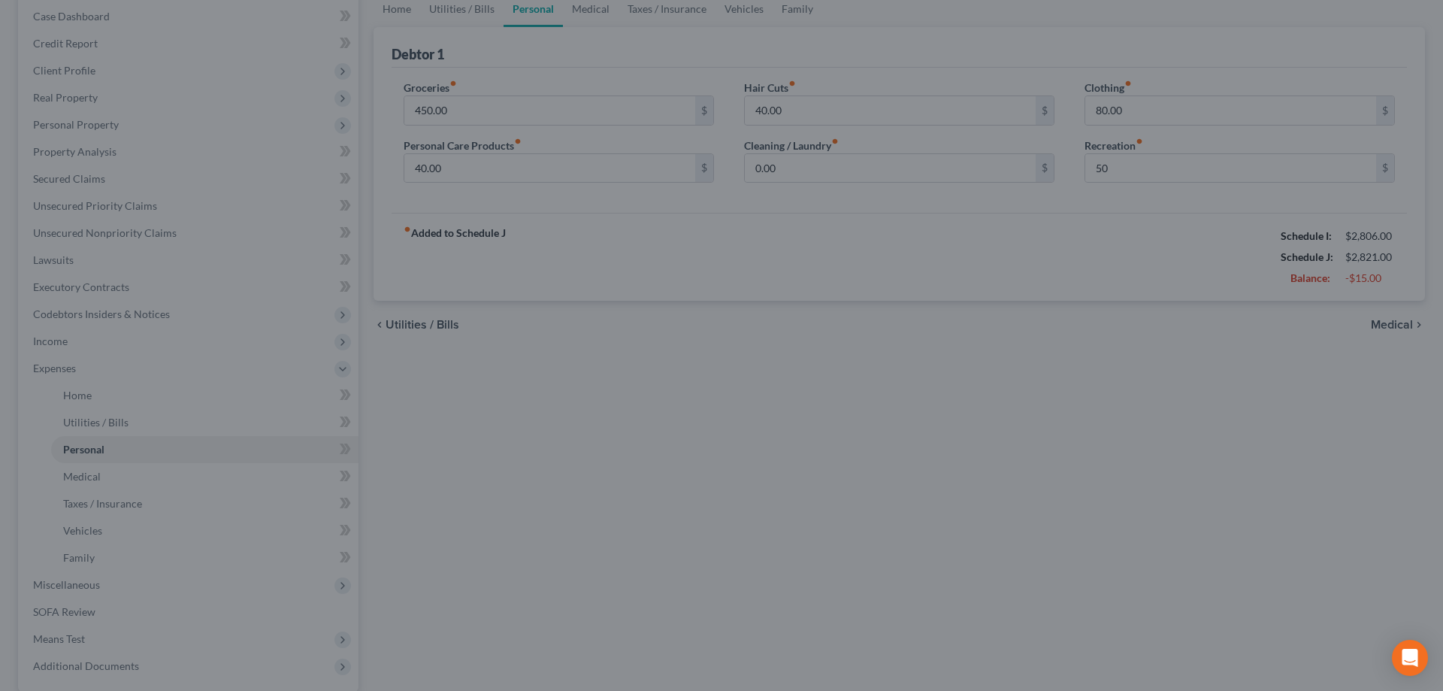
type input "50.00"
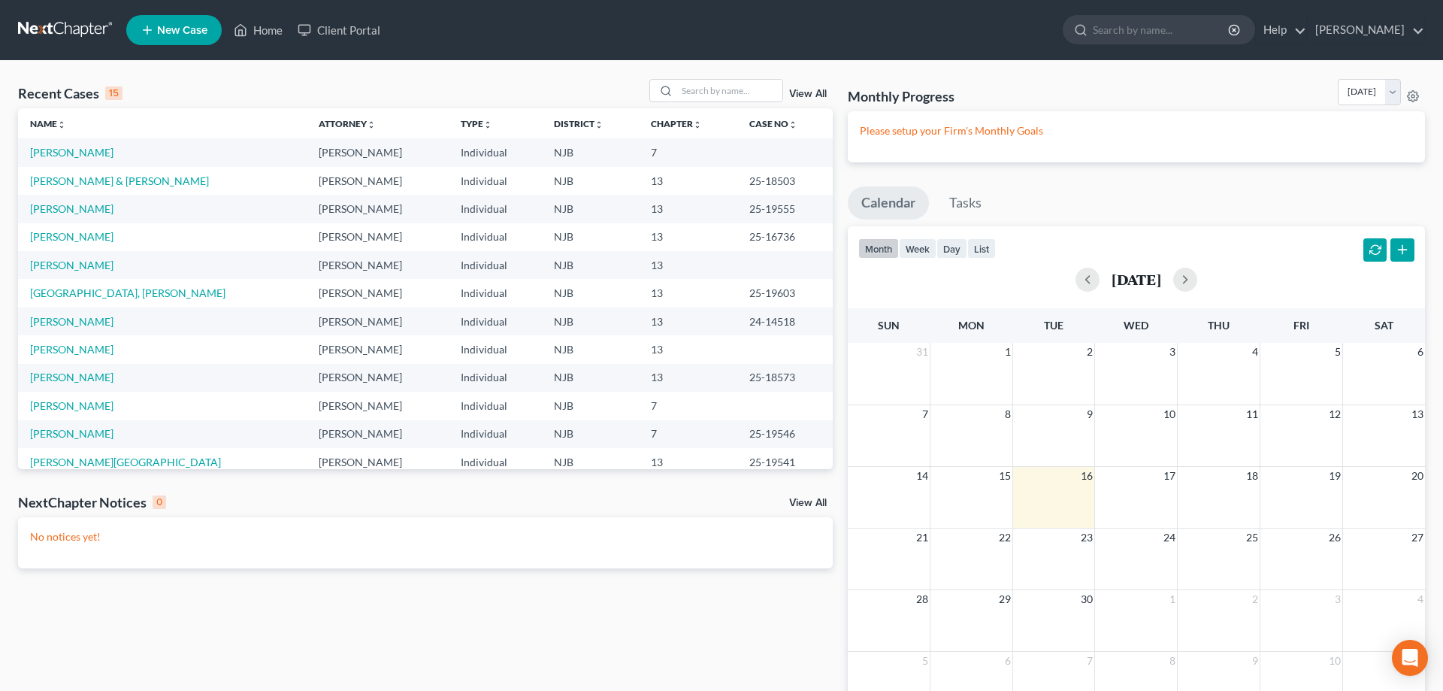
click at [168, 32] on span "New Case" at bounding box center [182, 30] width 50 height 11
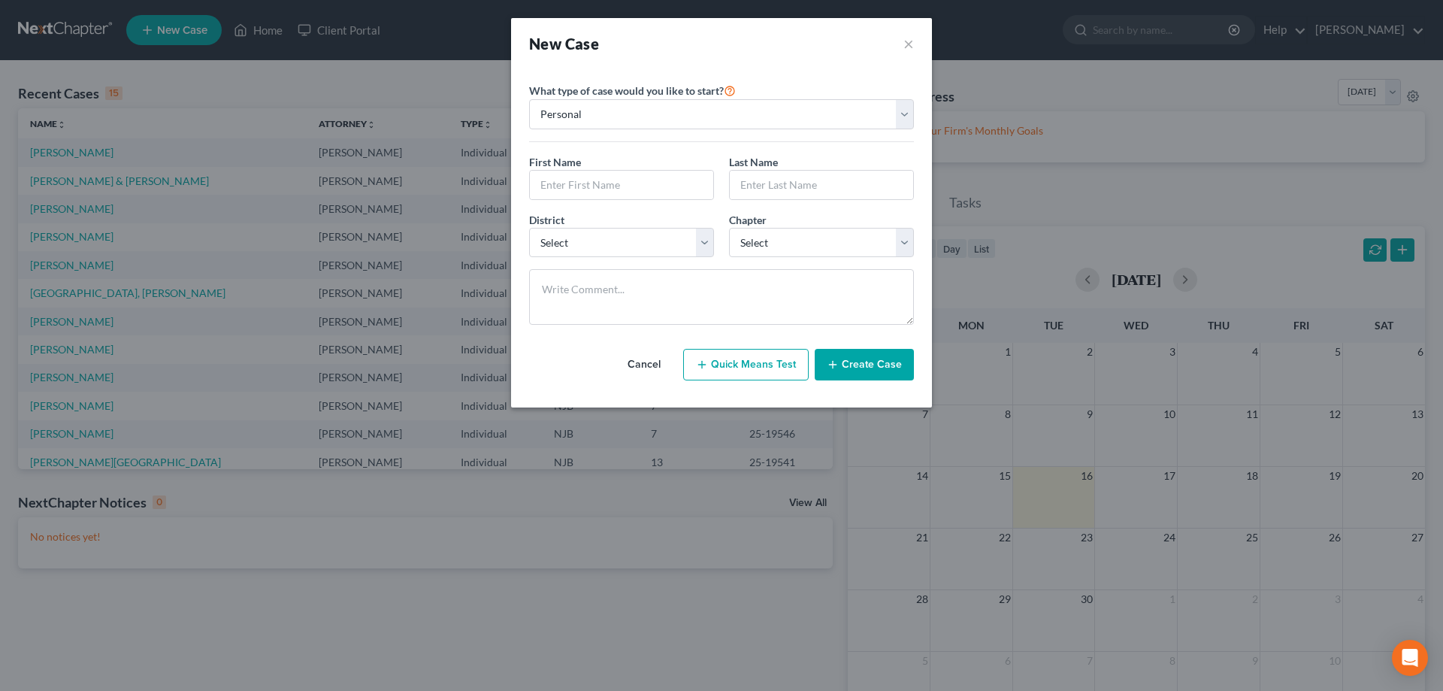
click at [858, 368] on button "Create Case" at bounding box center [864, 365] width 99 height 32
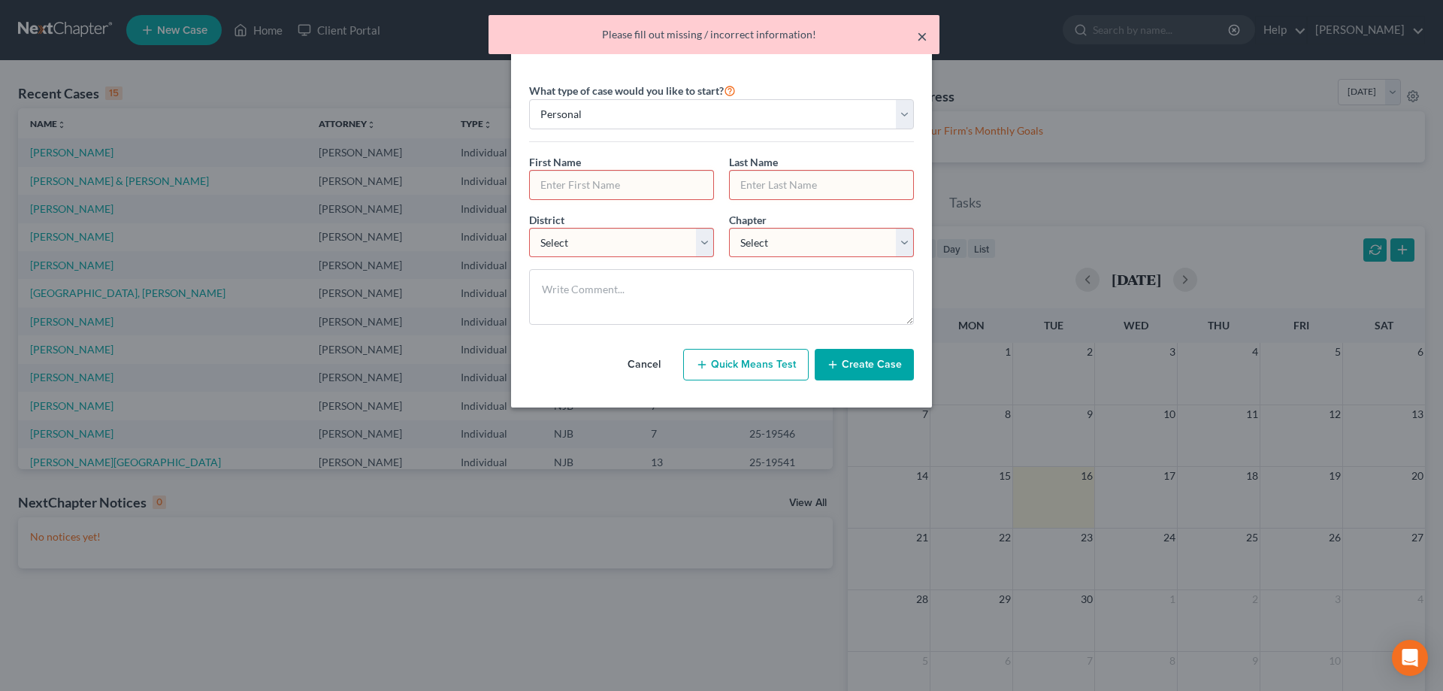
click at [923, 30] on button "×" at bounding box center [922, 36] width 11 height 18
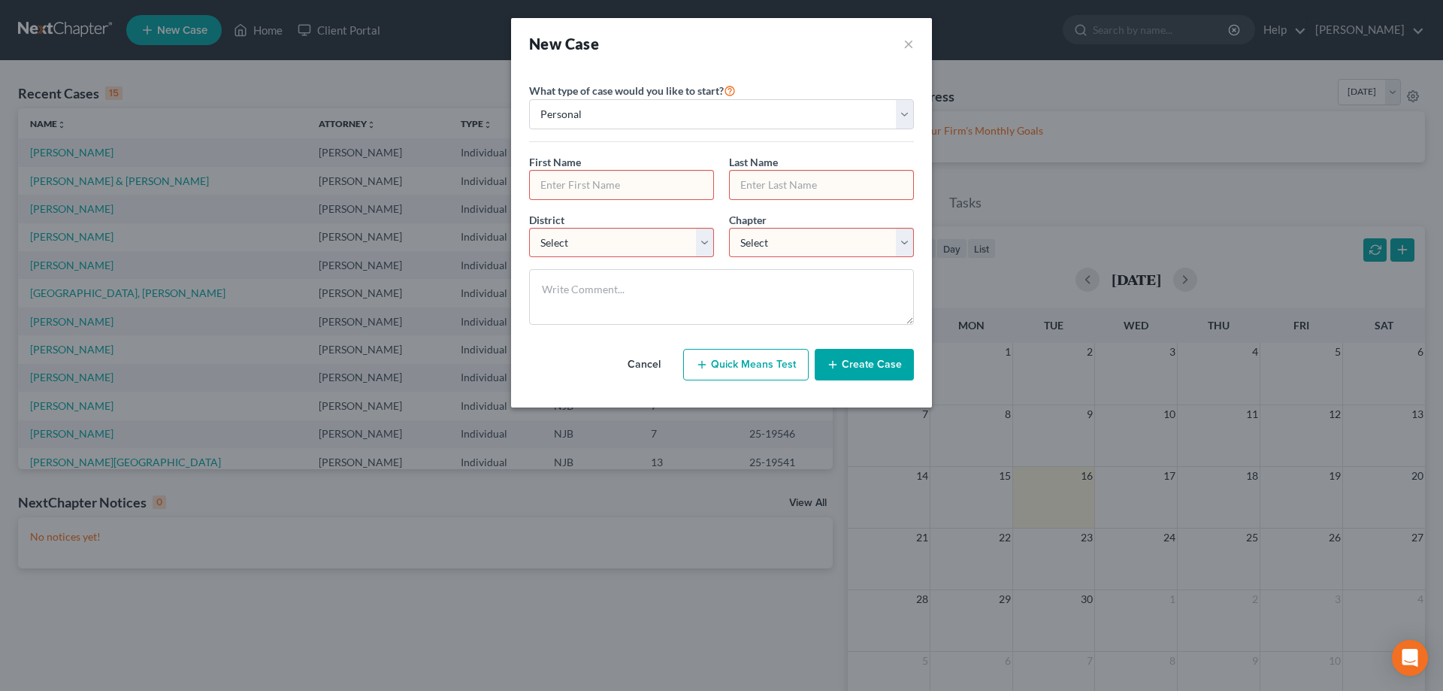
click at [856, 372] on button "Create Case" at bounding box center [864, 365] width 99 height 32
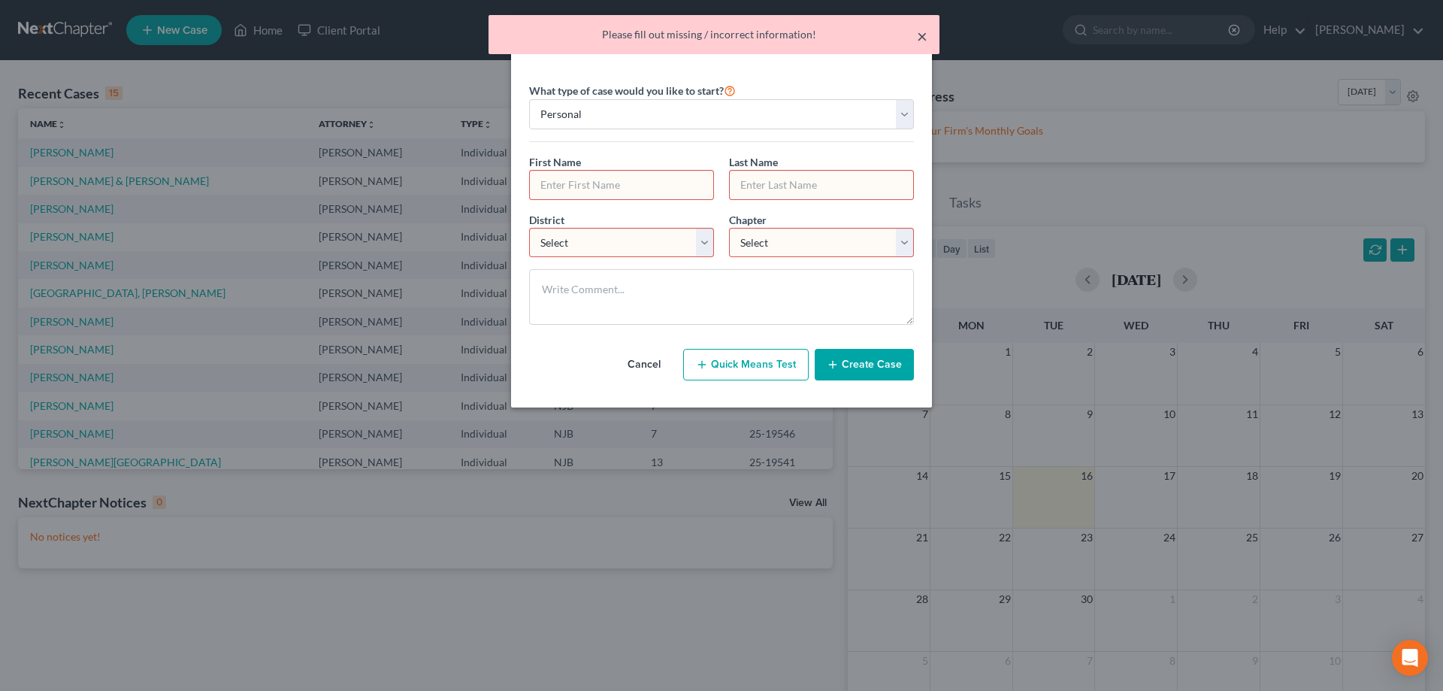
click at [921, 34] on button "×" at bounding box center [922, 36] width 11 height 18
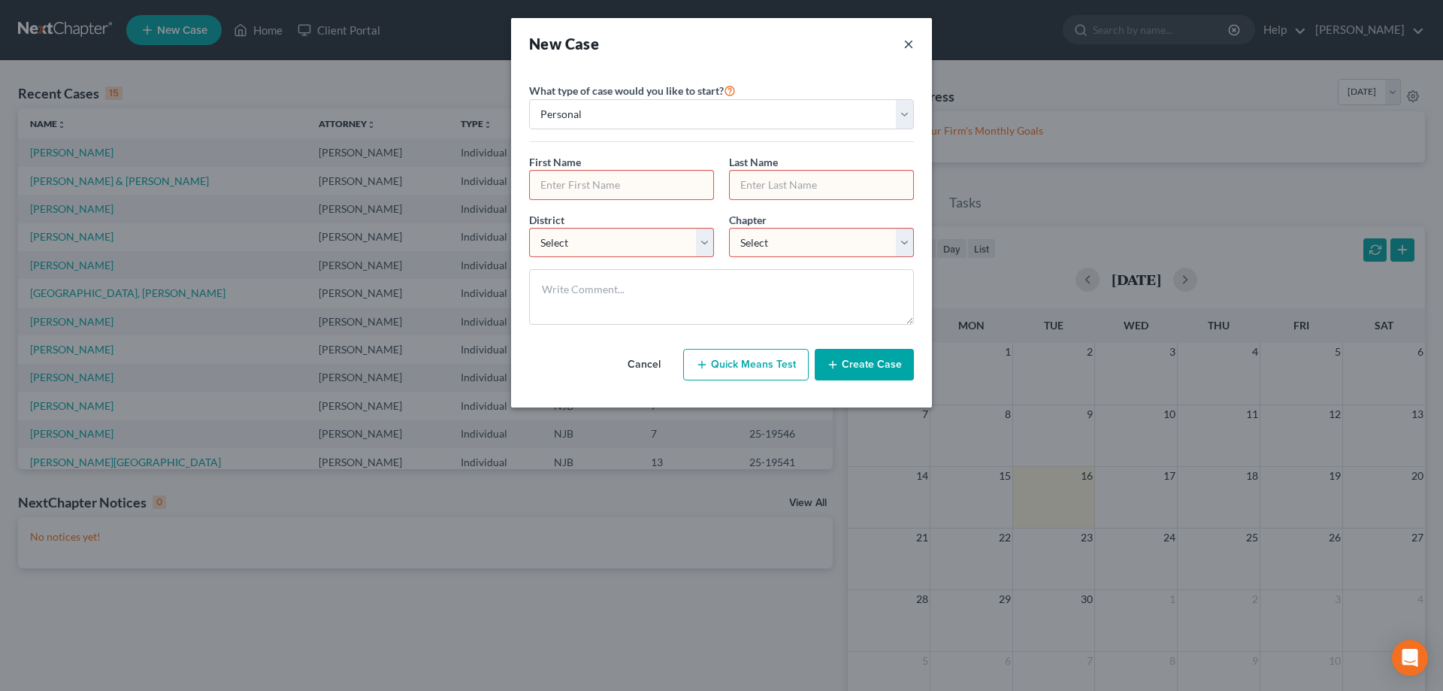
click at [907, 46] on button "×" at bounding box center [908, 43] width 11 height 21
